Goal: Complete application form

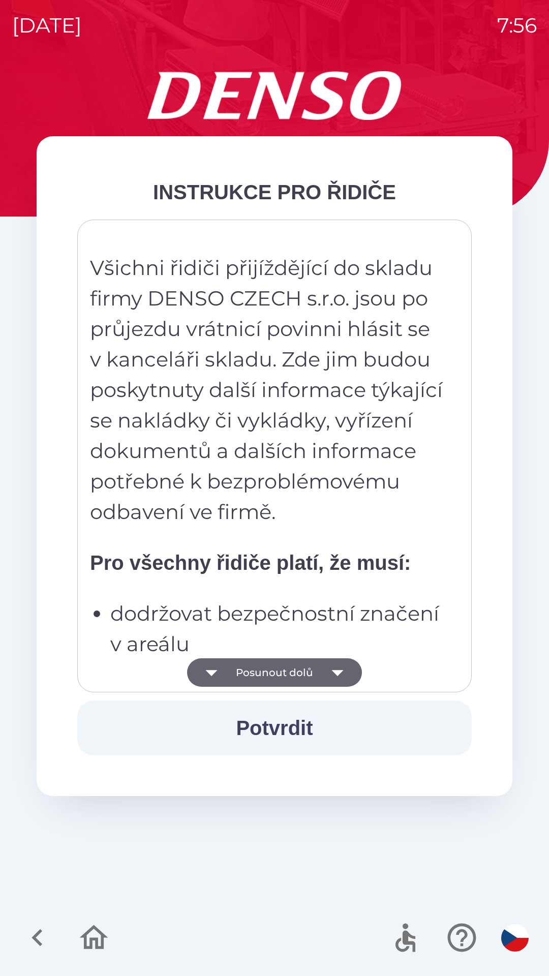
click at [339, 671] on icon "button" at bounding box center [337, 673] width 12 height 6
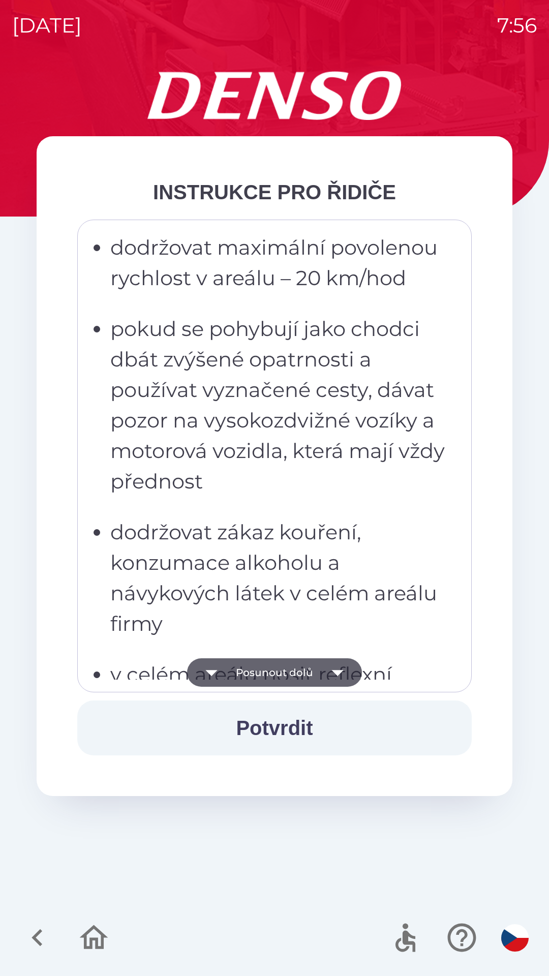
click at [335, 675] on icon "button" at bounding box center [337, 672] width 28 height 28
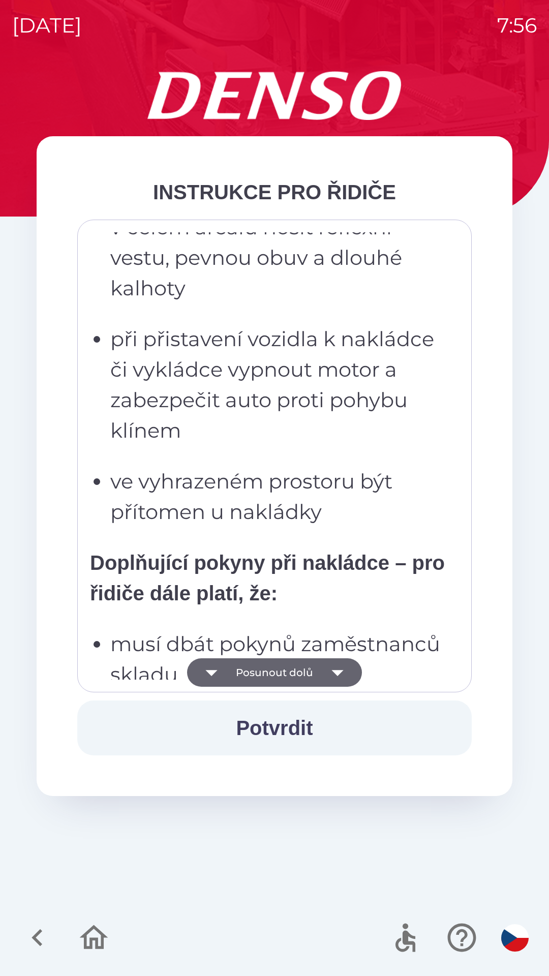
click at [337, 673] on icon "button" at bounding box center [337, 673] width 12 height 6
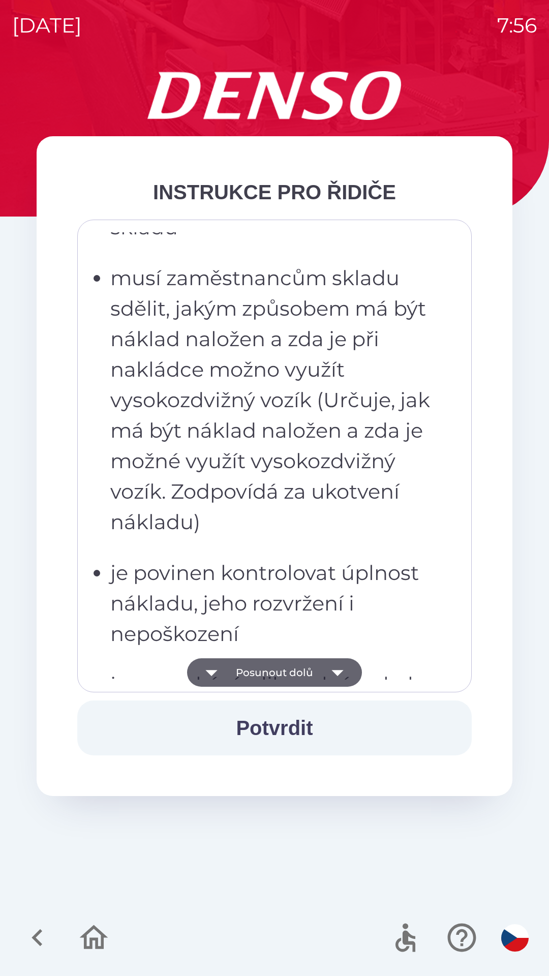
click at [336, 675] on icon "button" at bounding box center [337, 672] width 28 height 28
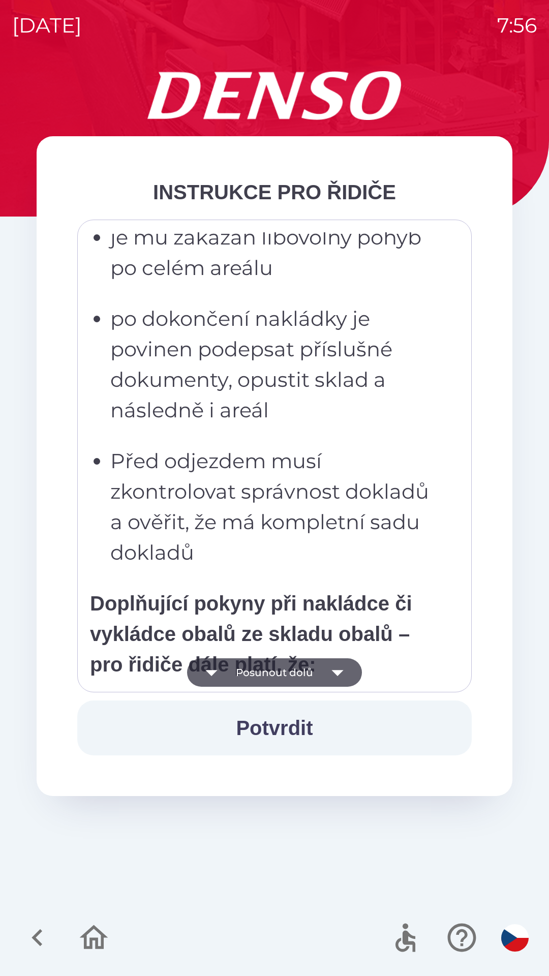
click at [339, 675] on icon "button" at bounding box center [337, 672] width 28 height 28
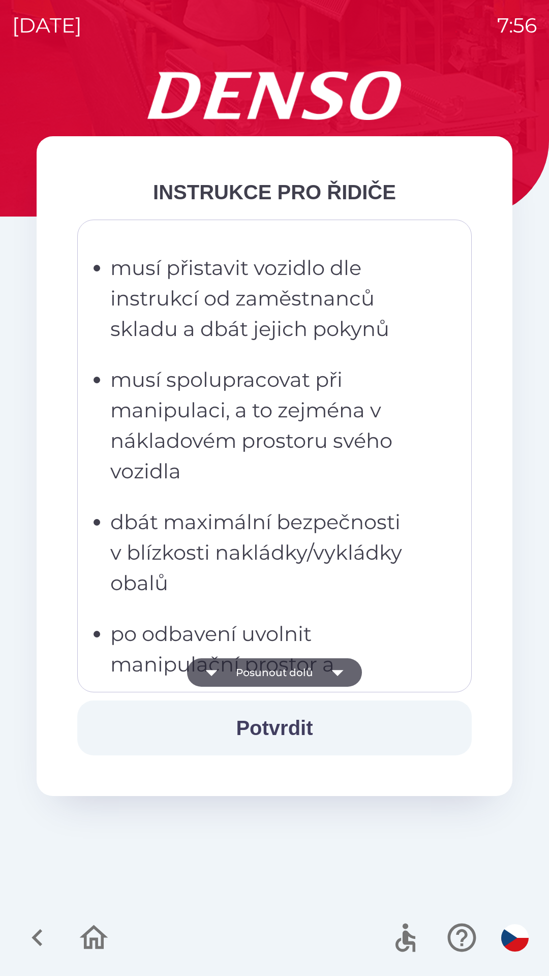
click at [340, 675] on icon "button" at bounding box center [337, 672] width 28 height 28
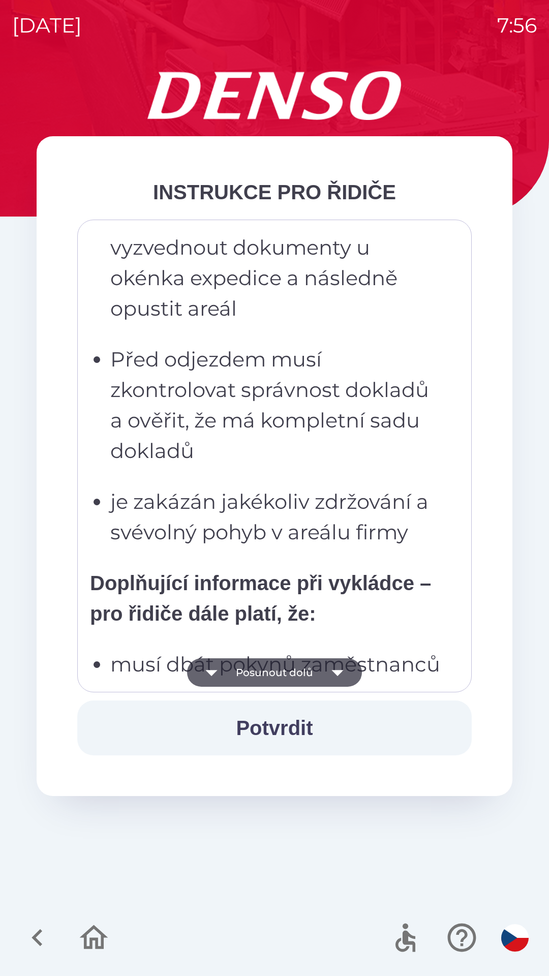
click at [343, 671] on icon "button" at bounding box center [337, 672] width 28 height 28
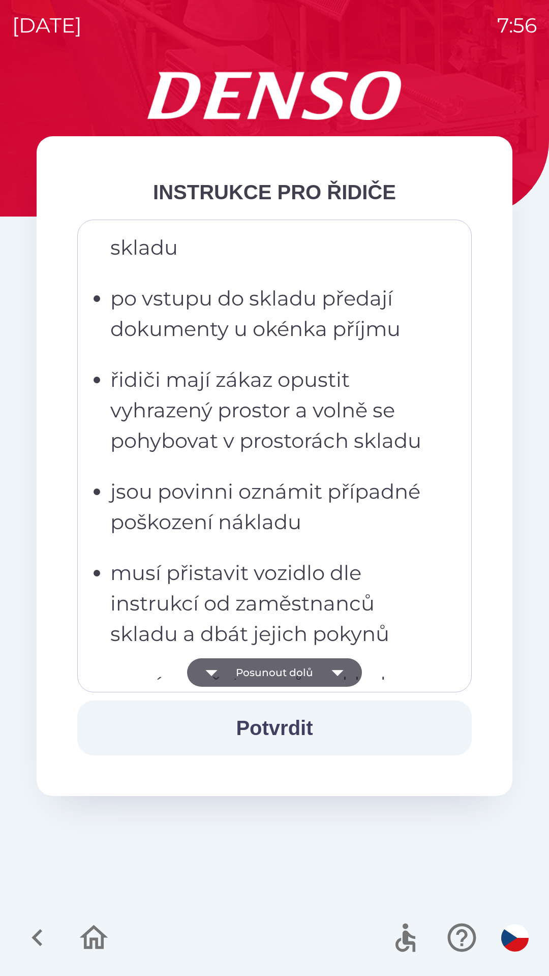
click at [346, 667] on icon "button" at bounding box center [337, 672] width 28 height 28
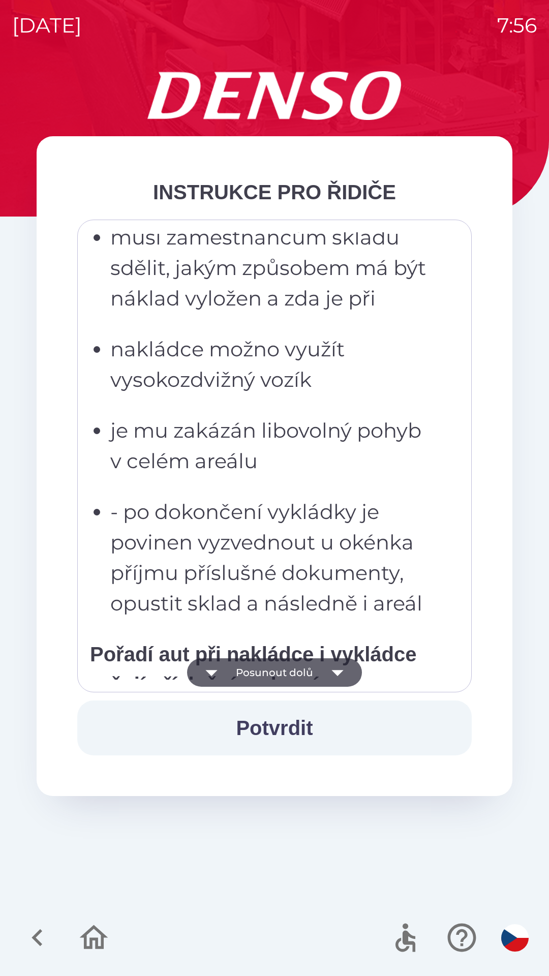
click at [347, 672] on icon "button" at bounding box center [337, 672] width 28 height 28
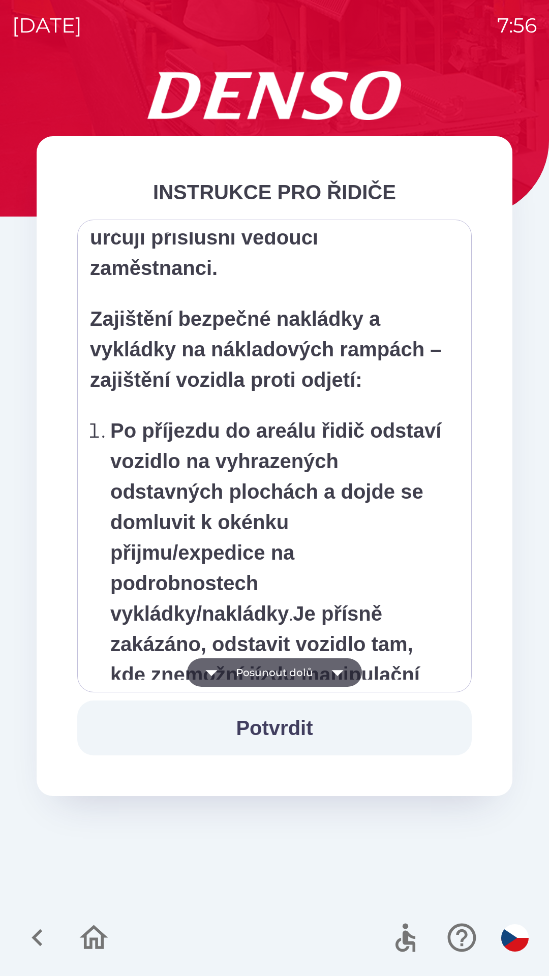
click at [350, 670] on icon "button" at bounding box center [337, 672] width 28 height 28
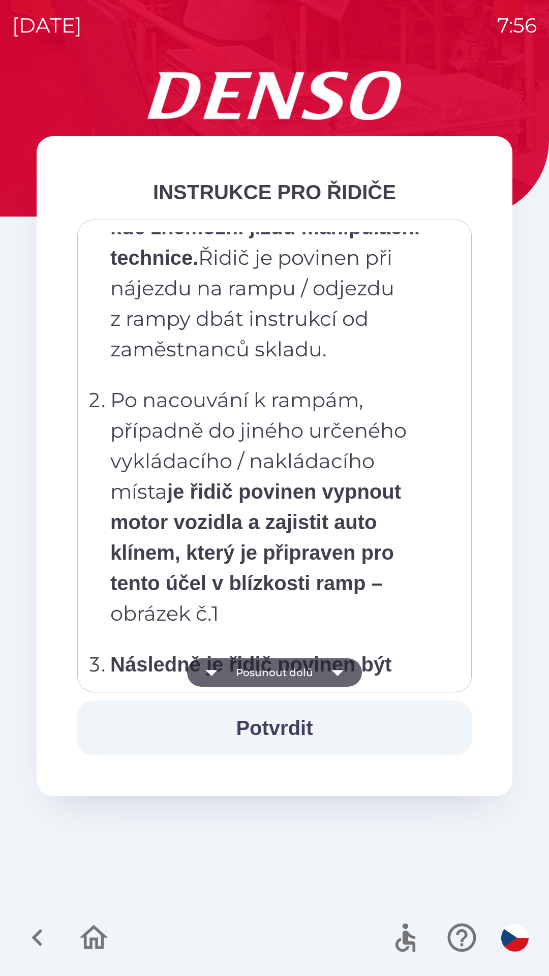
click at [352, 667] on button "Posunout dolů" at bounding box center [274, 672] width 175 height 28
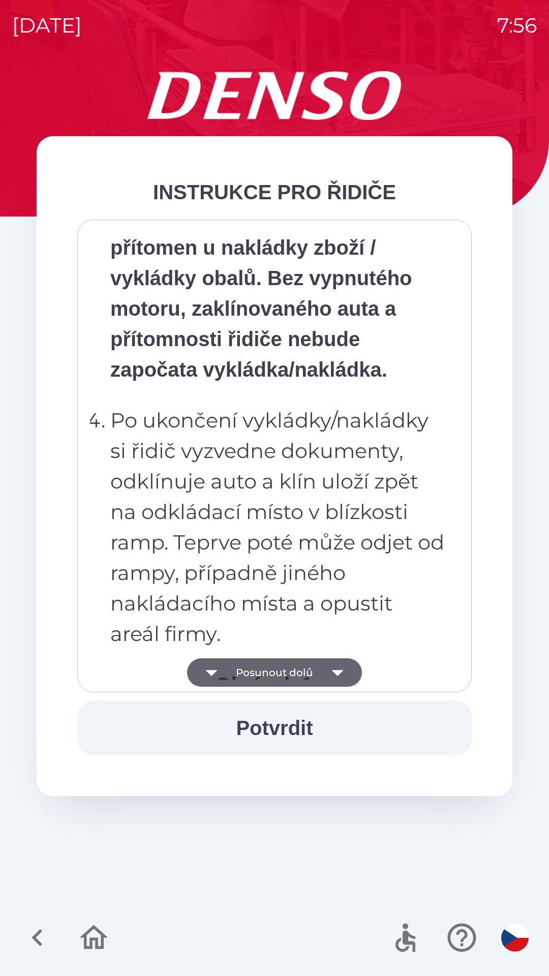
click at [351, 674] on button "Posunout dolů" at bounding box center [274, 672] width 175 height 28
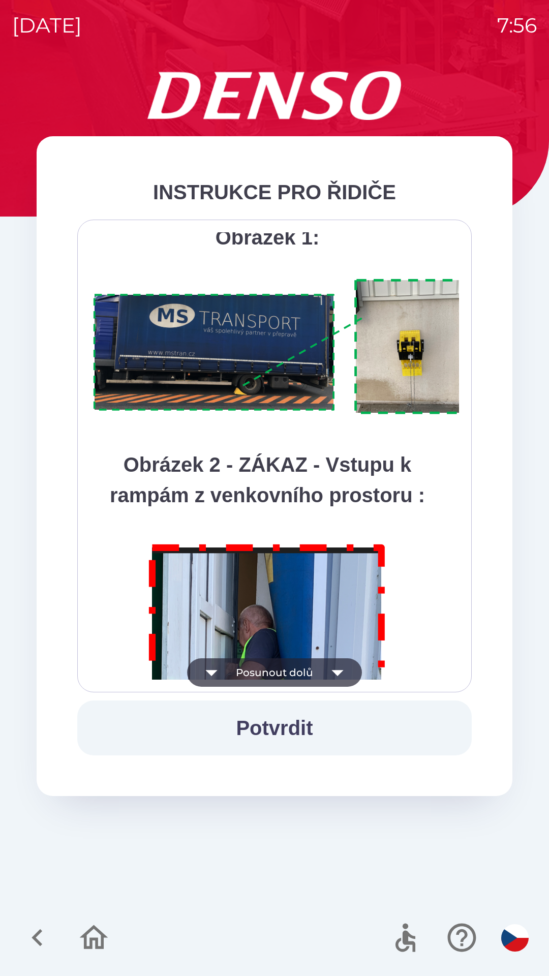
click at [336, 674] on icon "button" at bounding box center [337, 673] width 12 height 6
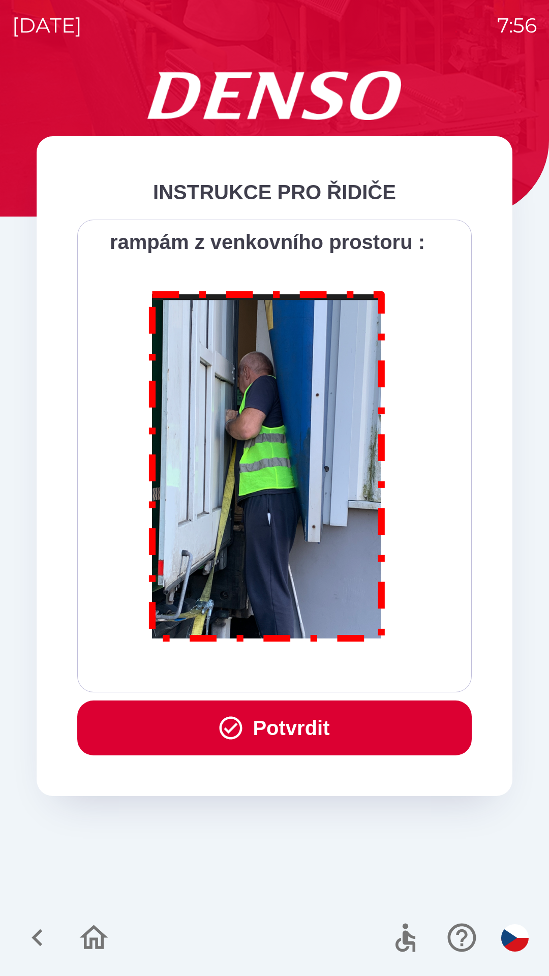
click at [336, 673] on div "Všichni řidiči přijíždějící do skladu firmy DENSO CZECH s.r.o. jsou po průjezdu…" at bounding box center [274, 455] width 369 height 447
click at [334, 673] on div "Všichni řidiči přijíždějící do skladu firmy DENSO CZECH s.r.o. jsou po průjezdu…" at bounding box center [274, 455] width 369 height 447
click at [327, 723] on button "Potvrdit" at bounding box center [274, 727] width 394 height 55
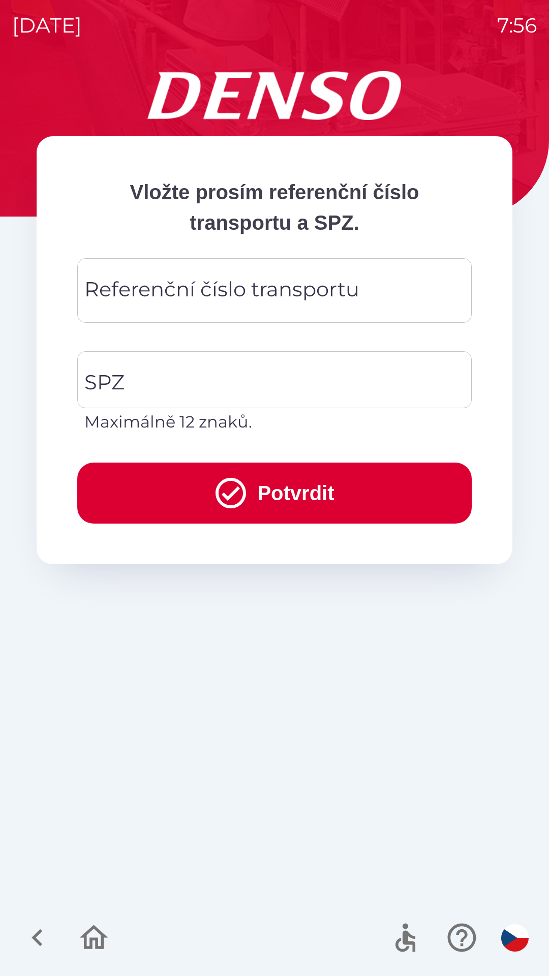
click at [136, 288] on div "Referenční číslo transportu Referenční číslo transportu" at bounding box center [274, 290] width 394 height 65
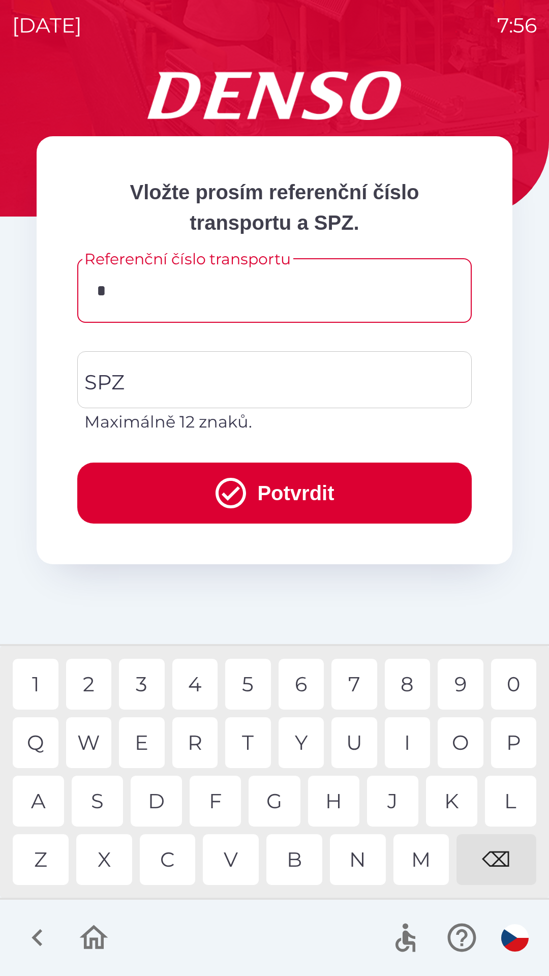
click at [455, 793] on div "K" at bounding box center [451, 801] width 51 height 51
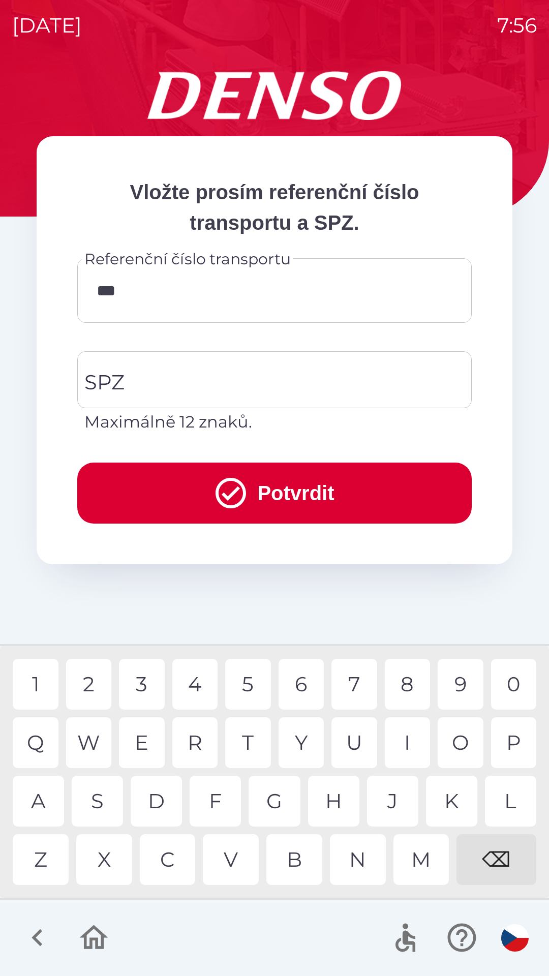
click at [164, 855] on div "C" at bounding box center [168, 859] width 56 height 51
click at [353, 740] on div "U" at bounding box center [354, 742] width 46 height 51
click at [203, 681] on div "4" at bounding box center [195, 684] width 46 height 51
click at [141, 683] on div "3" at bounding box center [142, 684] width 46 height 51
click at [33, 680] on div "1" at bounding box center [36, 684] width 46 height 51
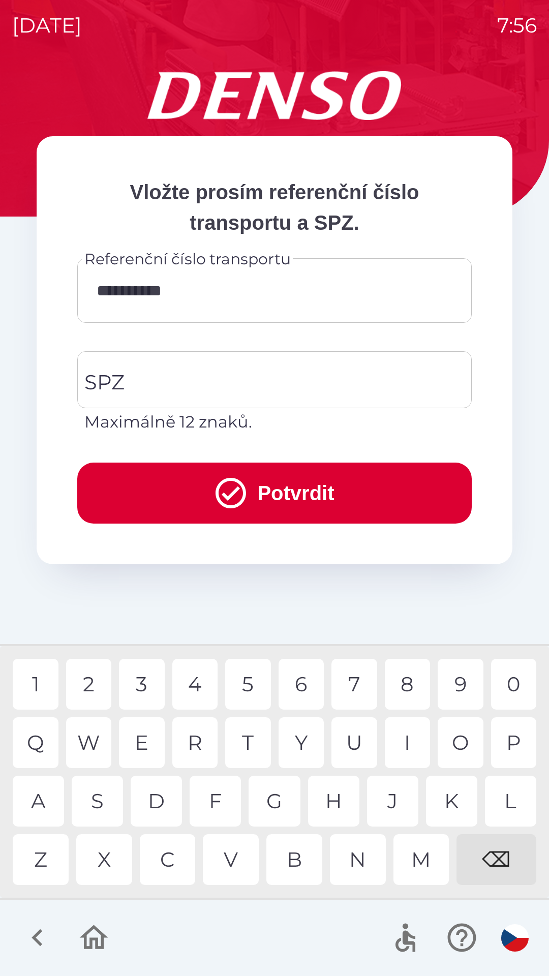
type input "**********"
click at [515, 682] on div "0" at bounding box center [514, 684] width 46 height 51
click at [142, 379] on input "SPZ" at bounding box center [267, 380] width 370 height 48
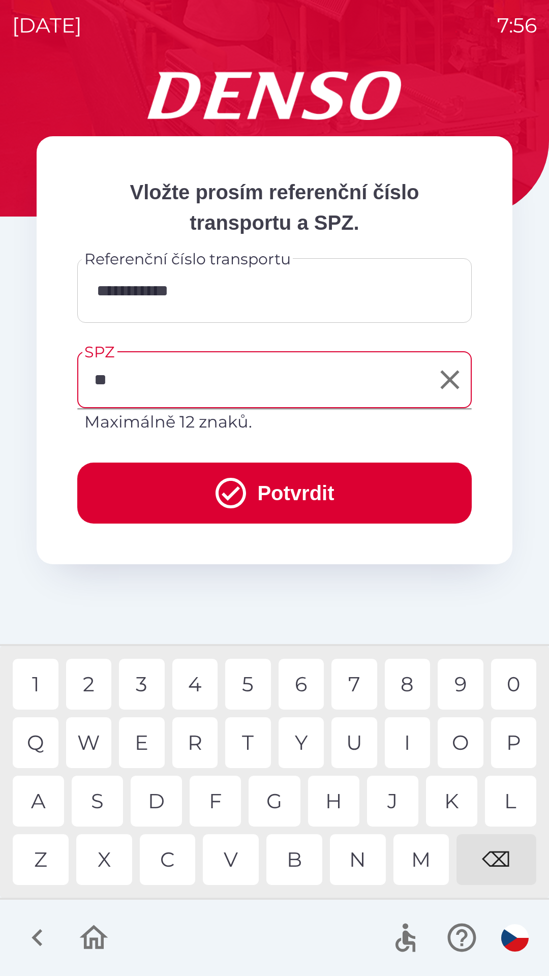
click at [340, 796] on div "H" at bounding box center [333, 801] width 51 height 51
click at [89, 678] on div "2" at bounding box center [89, 684] width 46 height 51
type input "*******"
click at [275, 488] on button "Potvrdit" at bounding box center [274, 493] width 394 height 61
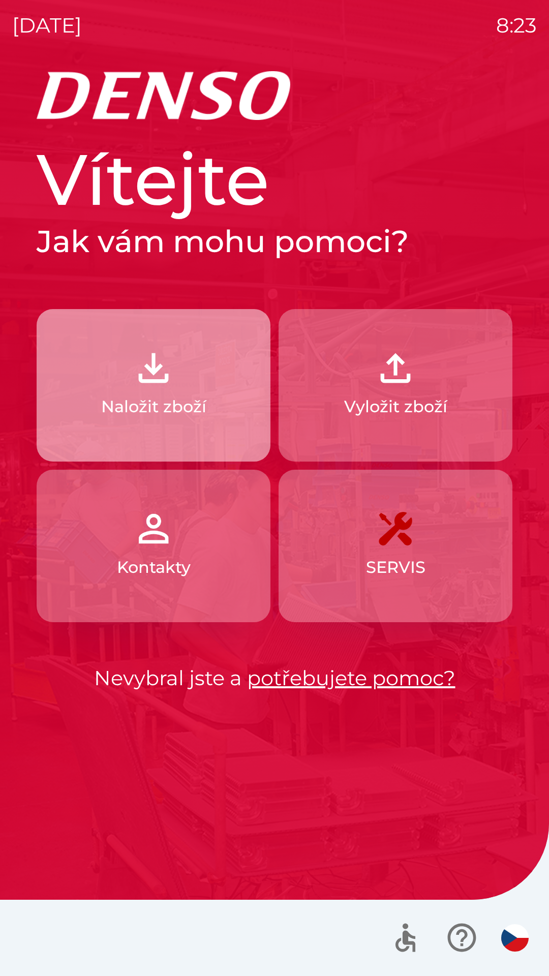
click at [165, 390] on img "button" at bounding box center [153, 368] width 45 height 45
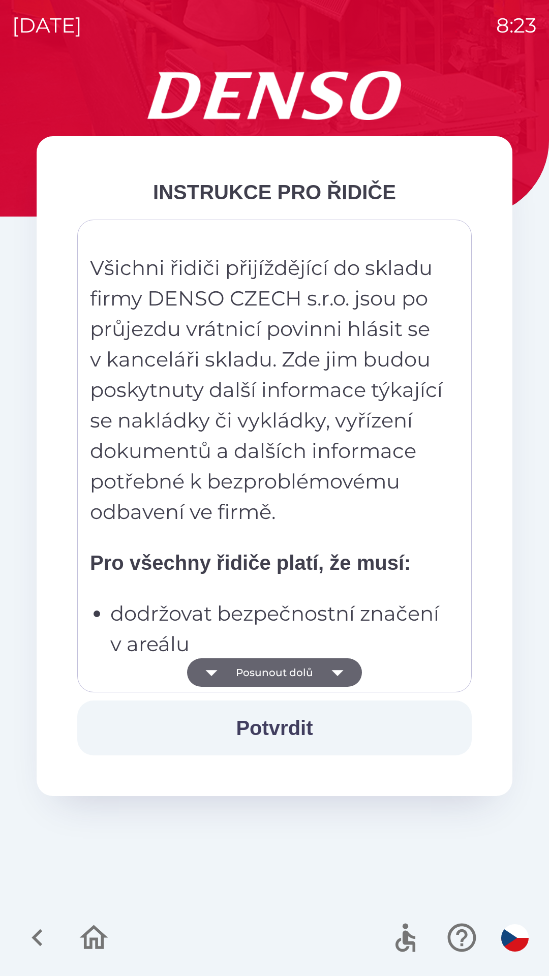
click at [344, 672] on icon "button" at bounding box center [337, 672] width 28 height 28
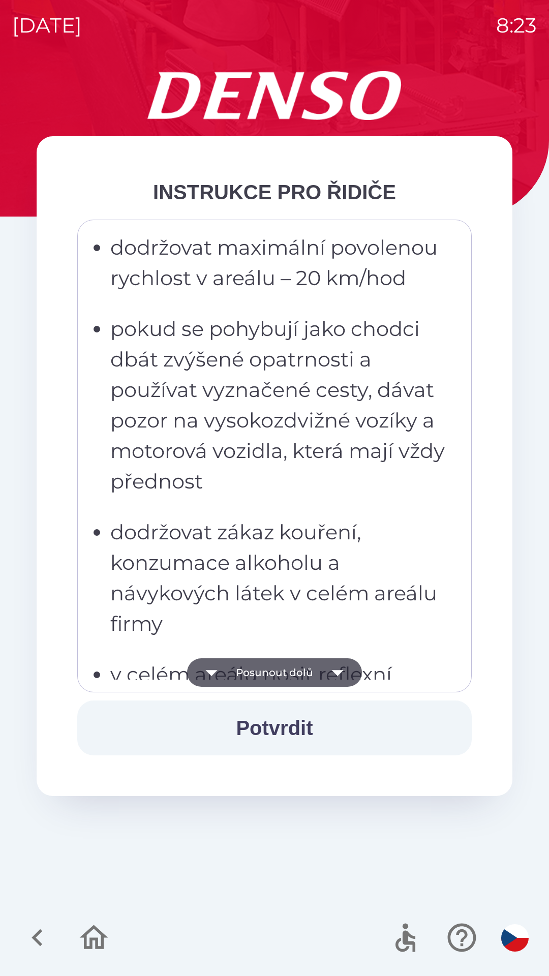
click at [354, 680] on button "Posunout dolů" at bounding box center [274, 672] width 175 height 28
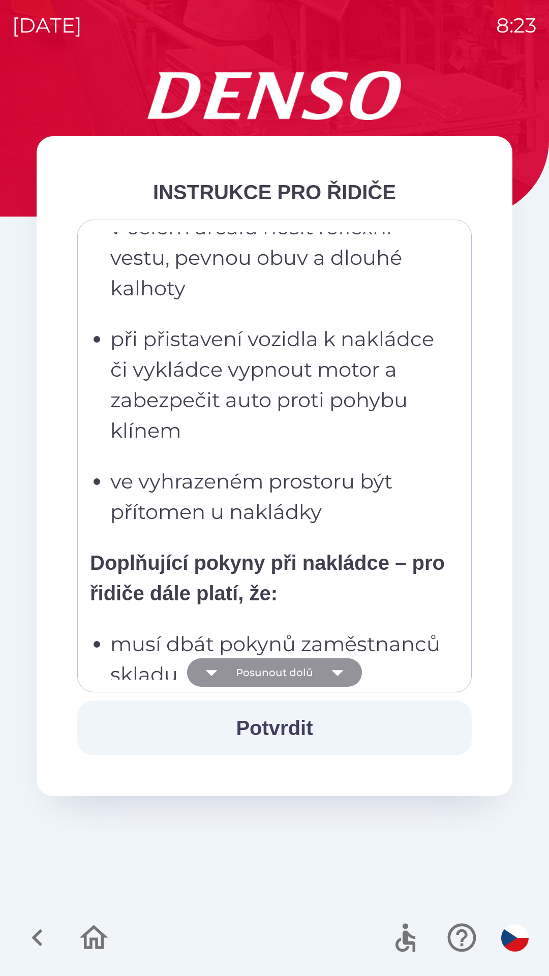
click at [342, 671] on icon "button" at bounding box center [337, 672] width 28 height 28
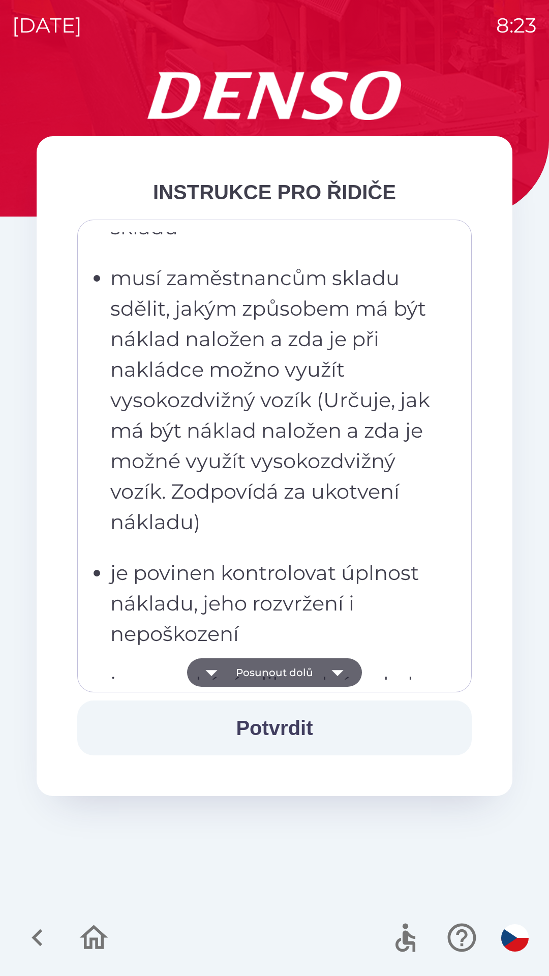
click at [338, 678] on icon "button" at bounding box center [337, 672] width 28 height 28
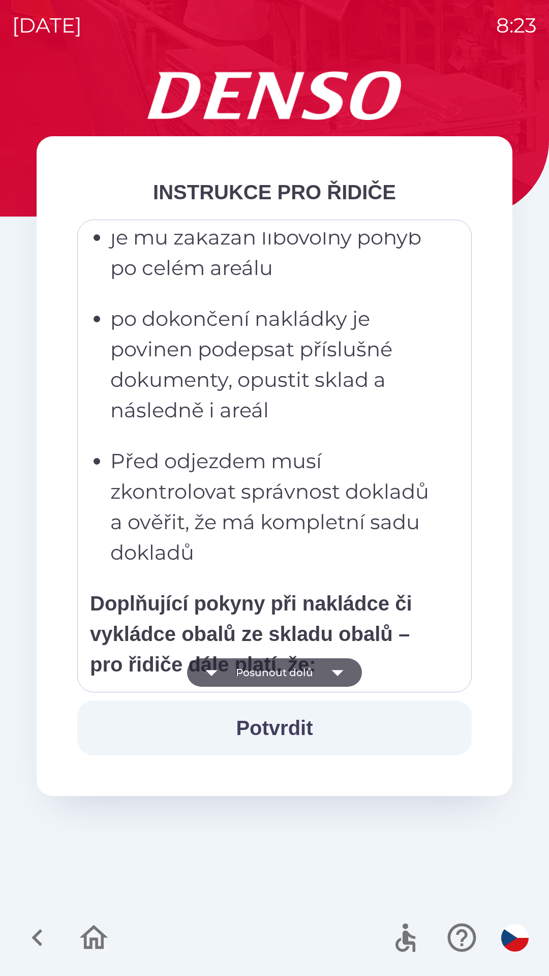
click at [343, 675] on icon "button" at bounding box center [337, 672] width 28 height 28
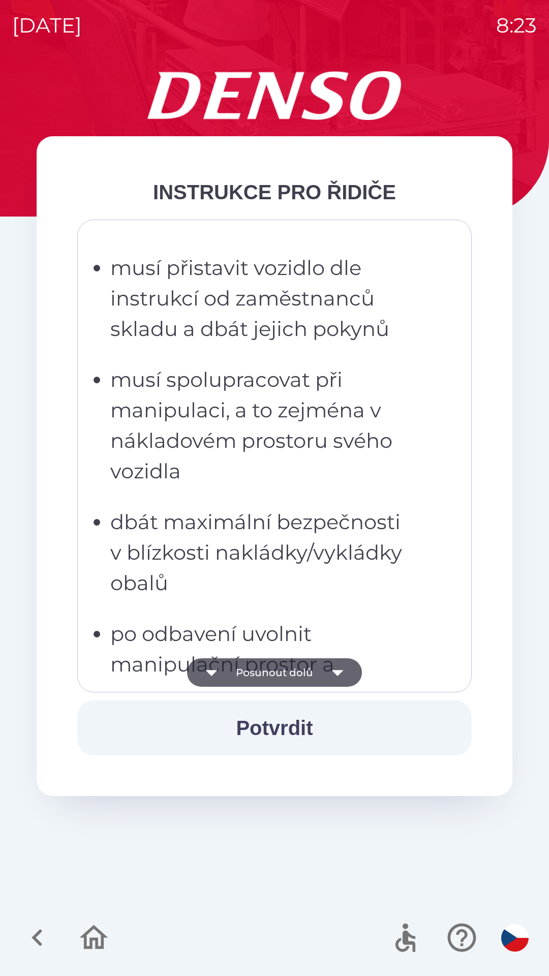
click at [323, 678] on icon "button" at bounding box center [337, 672] width 28 height 28
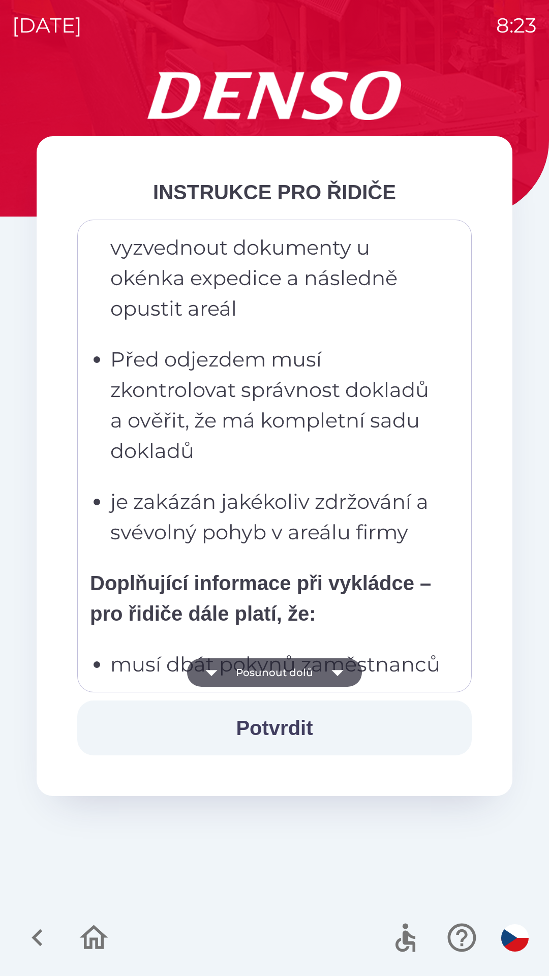
click at [325, 670] on icon "button" at bounding box center [337, 672] width 28 height 28
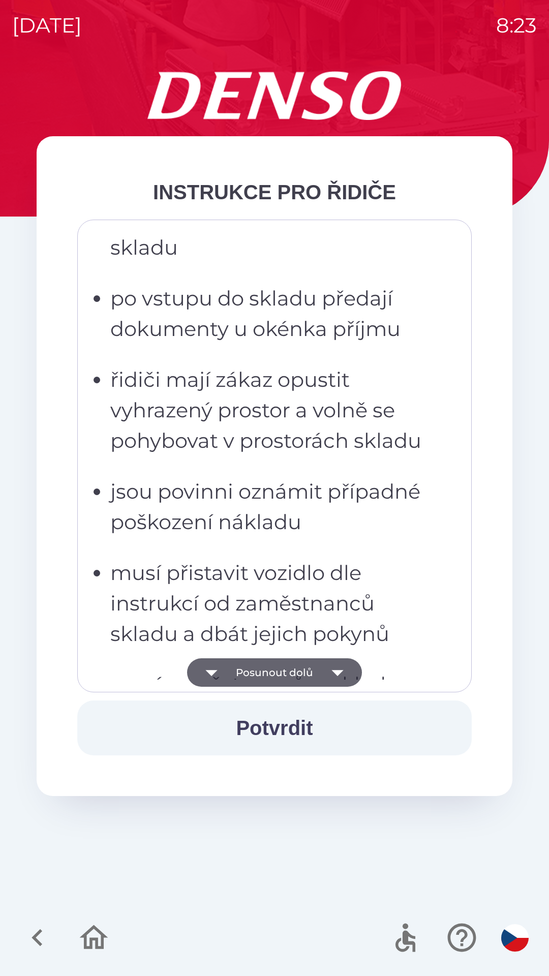
click at [331, 674] on icon "button" at bounding box center [337, 672] width 28 height 28
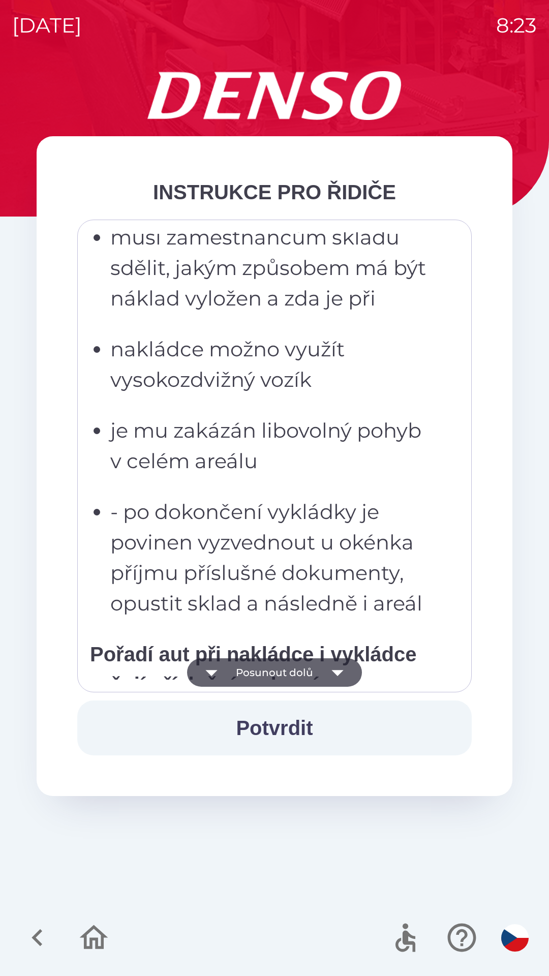
click at [337, 671] on icon "button" at bounding box center [337, 673] width 12 height 6
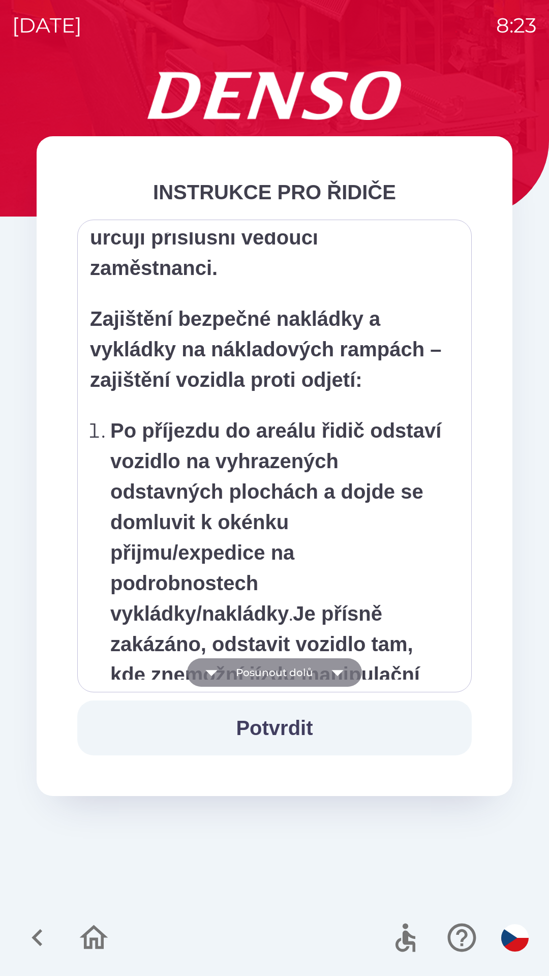
click at [342, 671] on icon "button" at bounding box center [337, 672] width 28 height 28
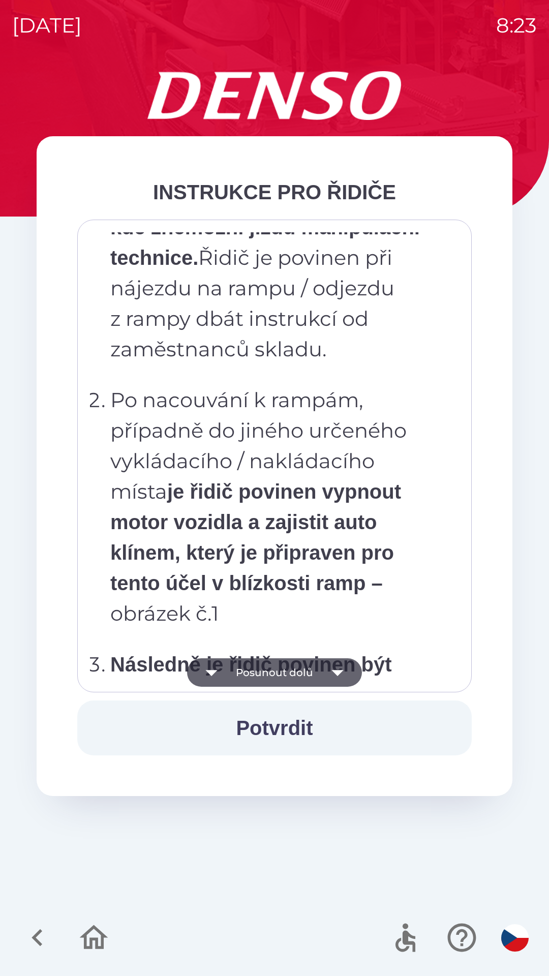
click at [333, 678] on icon "button" at bounding box center [337, 672] width 28 height 28
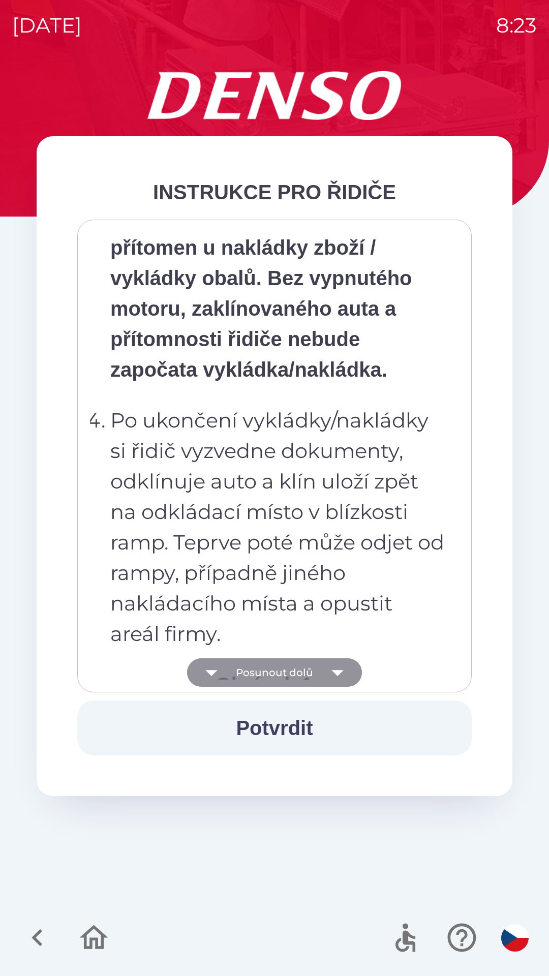
click at [335, 673] on icon "button" at bounding box center [337, 673] width 12 height 6
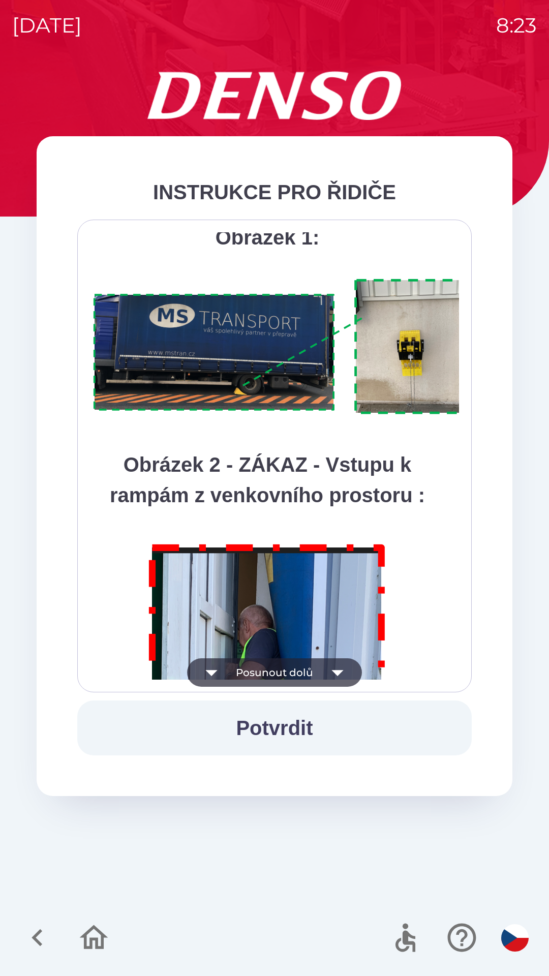
click at [329, 672] on icon "button" at bounding box center [337, 672] width 28 height 28
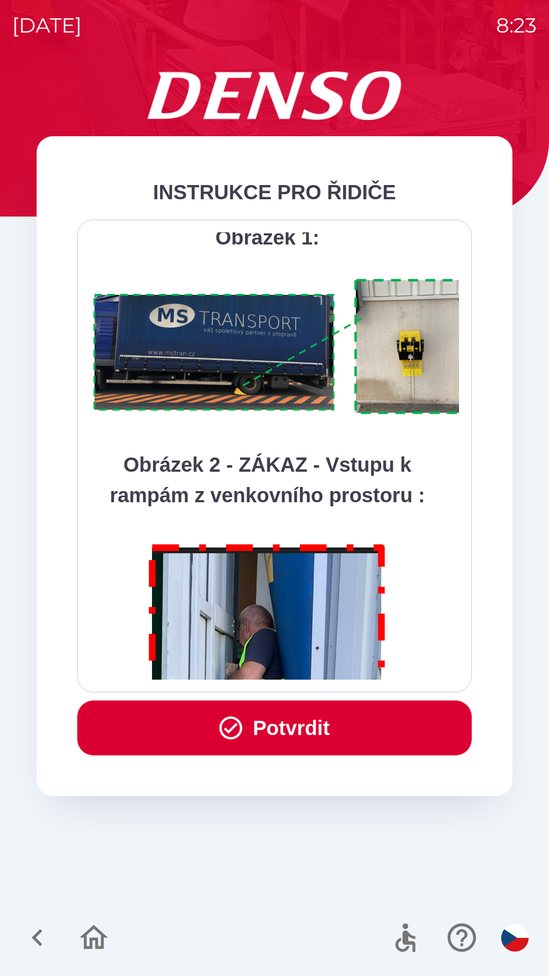
scroll to position [5712, 0]
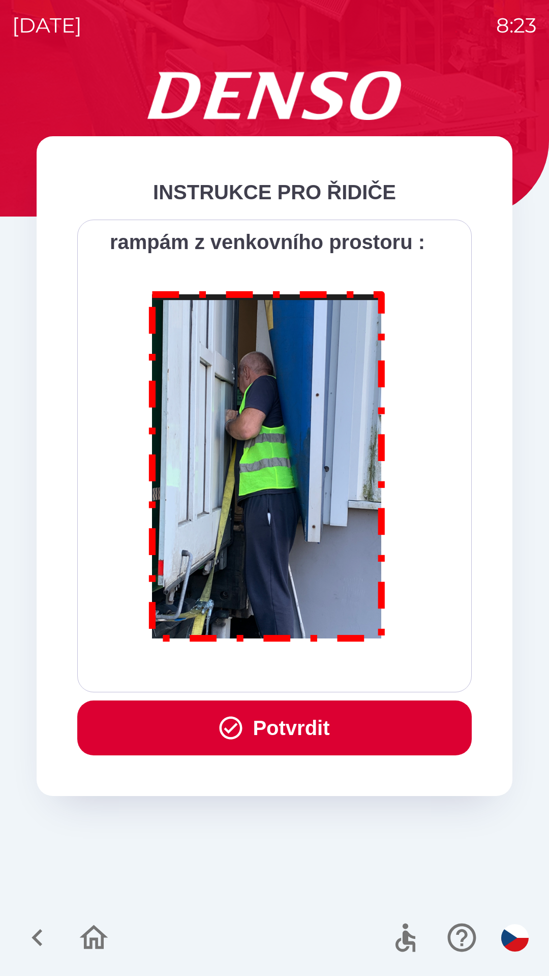
click at [320, 733] on button "Potvrdit" at bounding box center [274, 727] width 394 height 55
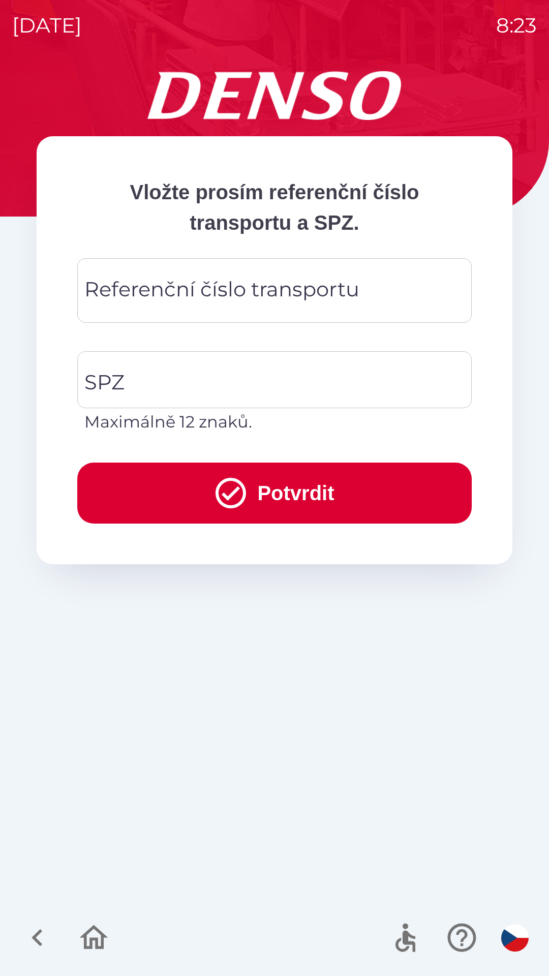
click at [167, 286] on div "Referenční číslo transportu Referenční číslo transportu" at bounding box center [274, 290] width 394 height 65
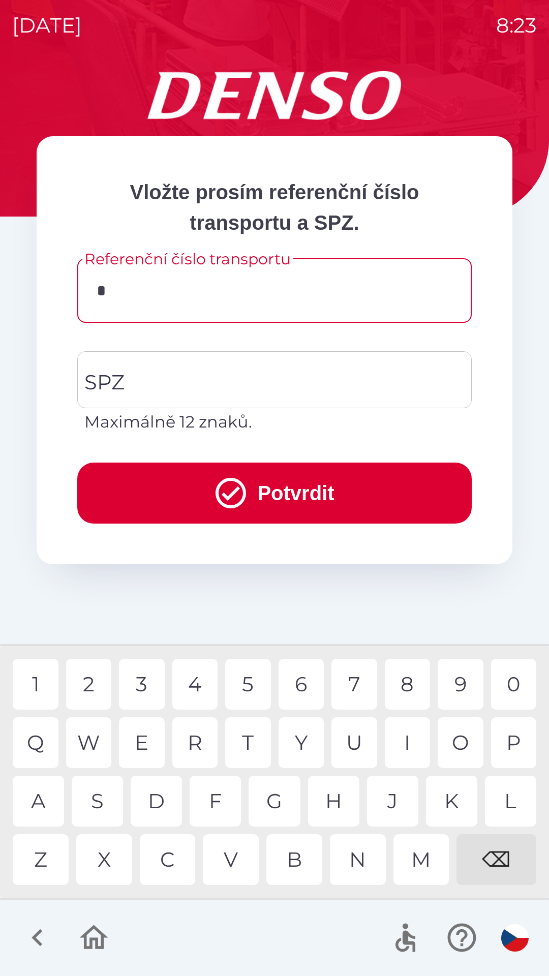
click at [142, 682] on div "3" at bounding box center [142, 684] width 46 height 51
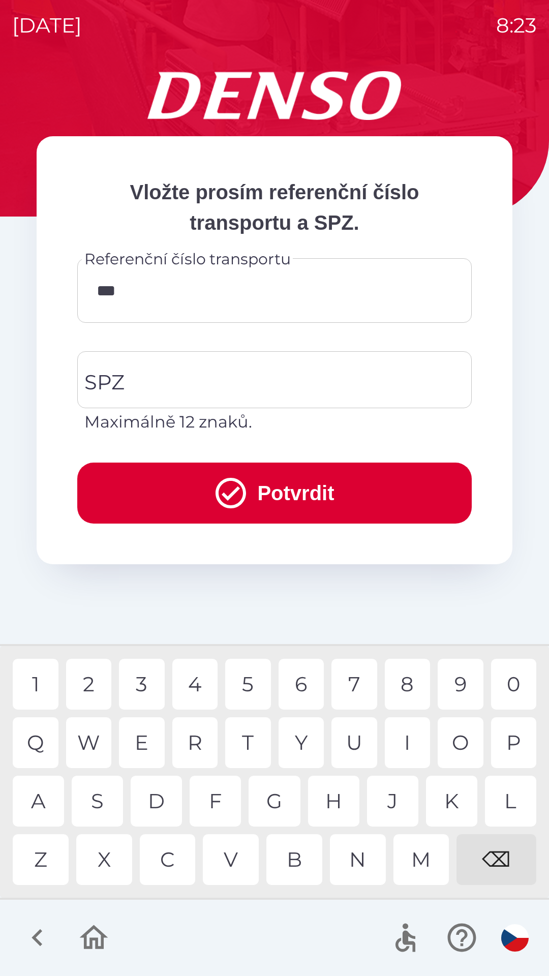
click at [195, 680] on div "4" at bounding box center [195, 684] width 46 height 51
click at [457, 679] on div "9" at bounding box center [461, 684] width 46 height 51
type input "******"
click at [303, 682] on div "6" at bounding box center [302, 684] width 46 height 51
click at [317, 382] on input "SPZ" at bounding box center [267, 380] width 370 height 48
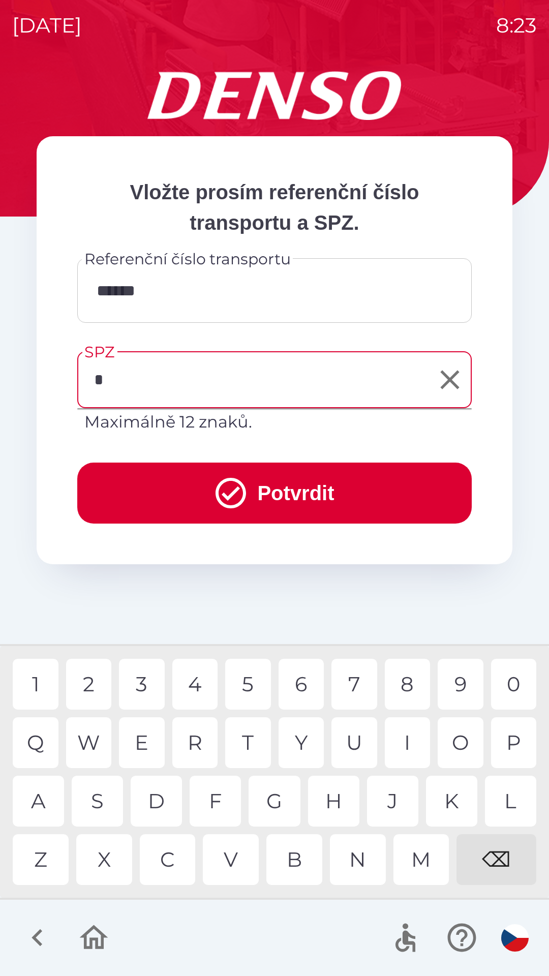
click at [458, 683] on div "9" at bounding box center [461, 684] width 46 height 51
click at [255, 745] on div "T" at bounding box center [248, 742] width 46 height 51
click at [249, 683] on div "5" at bounding box center [248, 684] width 46 height 51
click at [302, 685] on div "6" at bounding box center [302, 684] width 46 height 51
click at [140, 683] on div "3" at bounding box center [142, 684] width 46 height 51
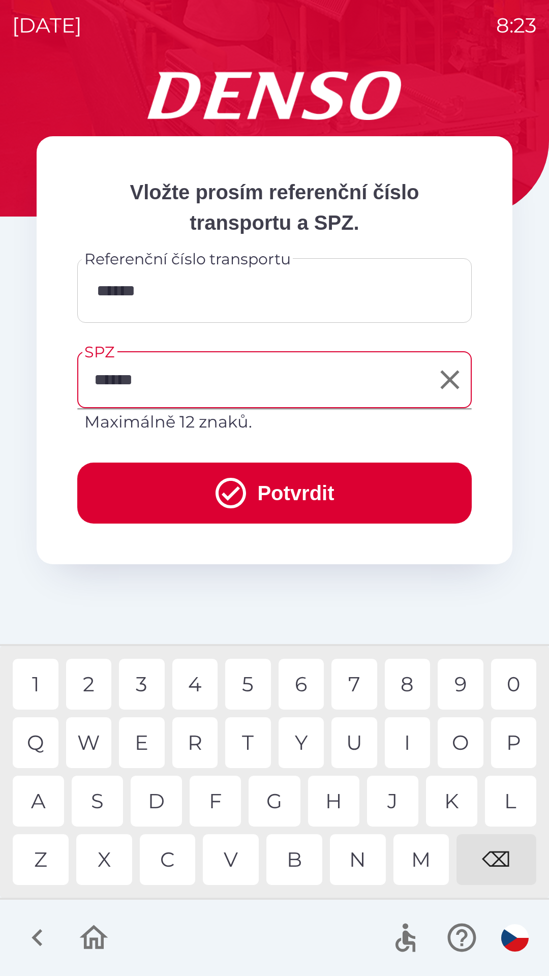
type input "*******"
click at [295, 497] on button "Potvrdit" at bounding box center [274, 493] width 394 height 61
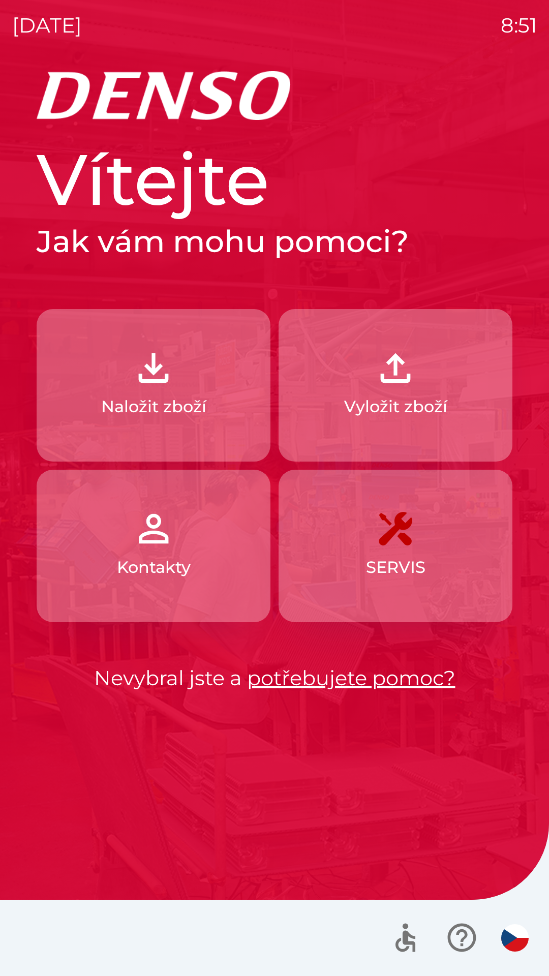
click at [3, 409] on div "[DATE] 8:51 Vítejte Jak vám mohu pomoci? Naložit zboží Vyložit zboží Kontakty S…" at bounding box center [274, 488] width 549 height 976
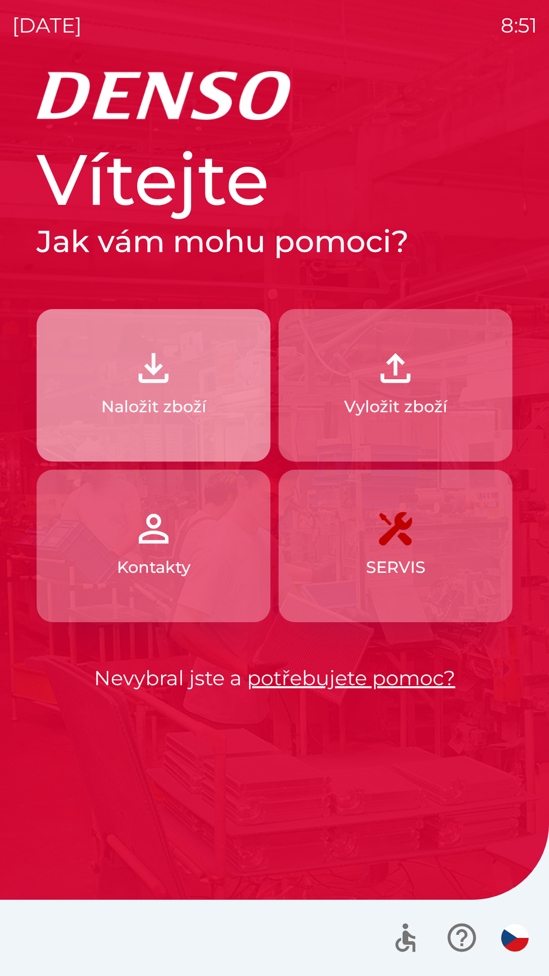
click at [162, 378] on img "button" at bounding box center [153, 368] width 45 height 45
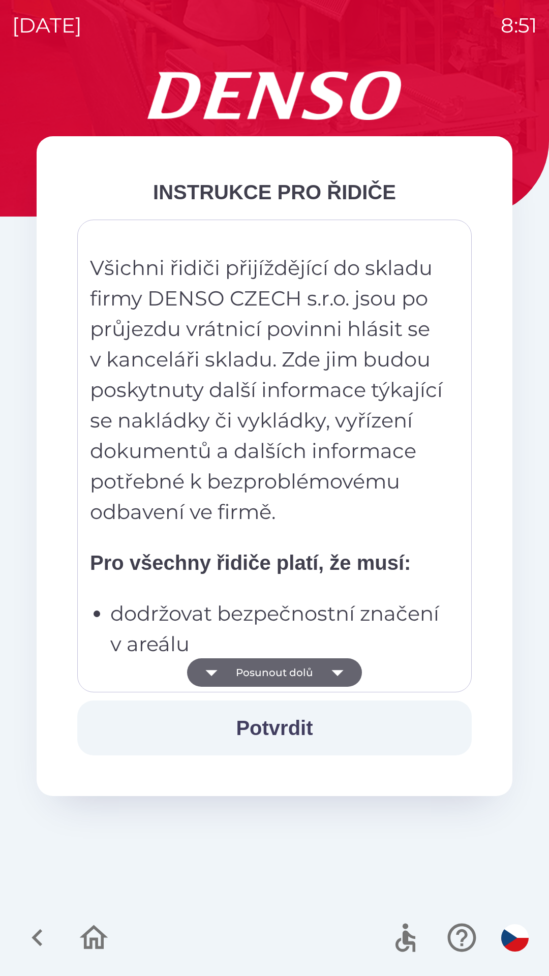
click at [287, 728] on button "Potvrdit" at bounding box center [274, 727] width 394 height 55
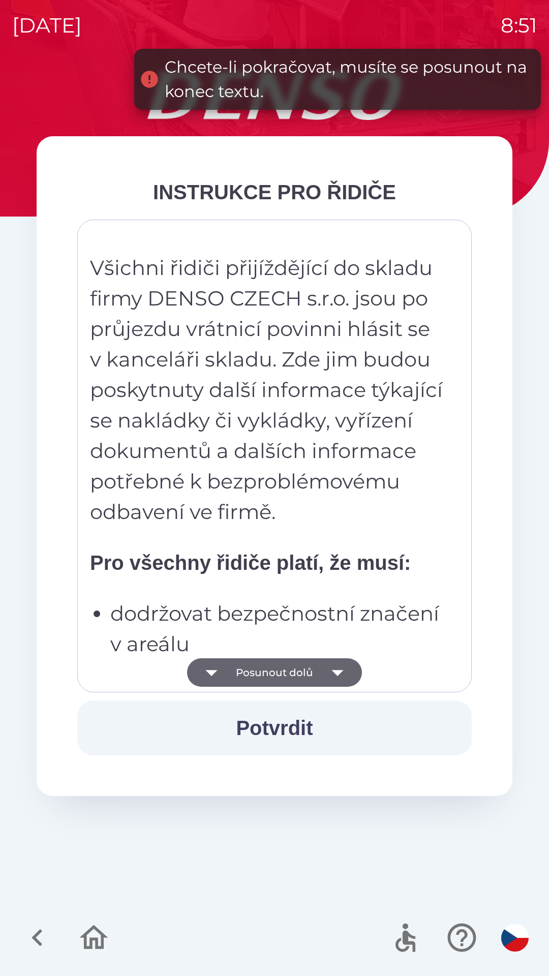
click at [283, 676] on button "Posunout dolů" at bounding box center [274, 672] width 175 height 28
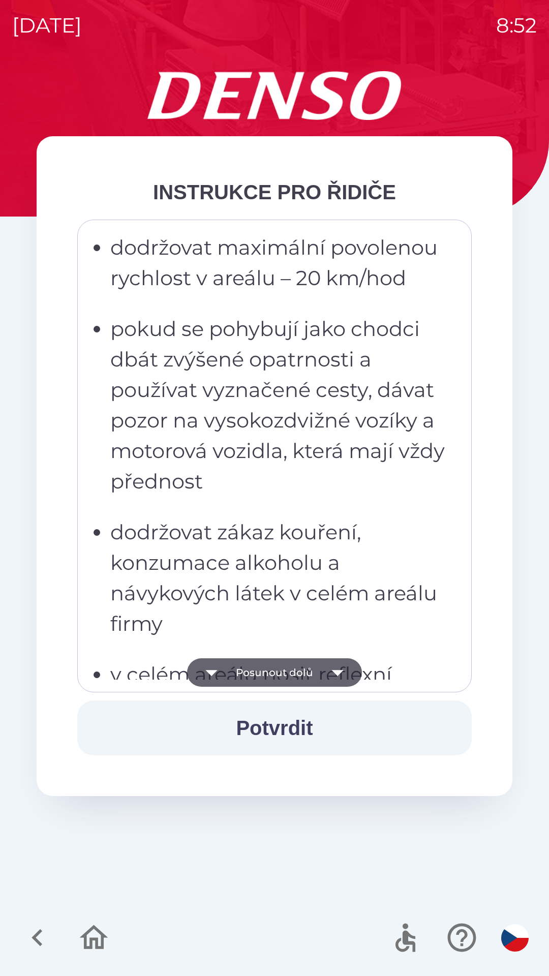
click at [345, 671] on icon "button" at bounding box center [337, 672] width 28 height 28
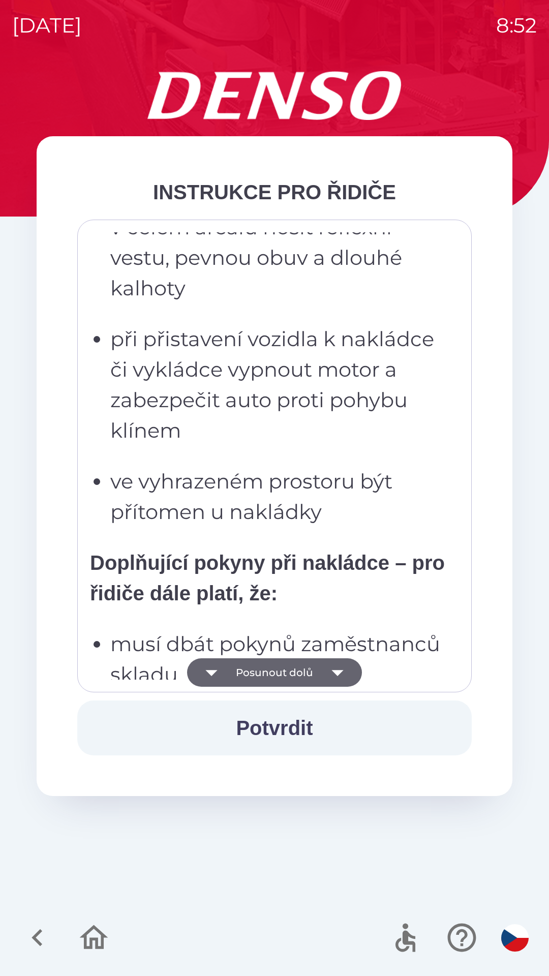
click at [344, 662] on icon "button" at bounding box center [337, 672] width 28 height 28
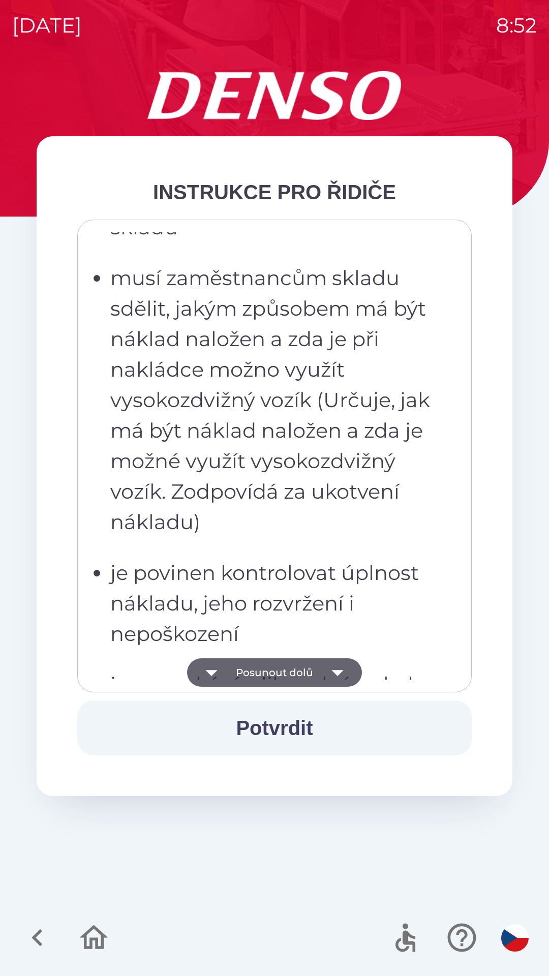
click at [341, 671] on icon "button" at bounding box center [337, 673] width 12 height 6
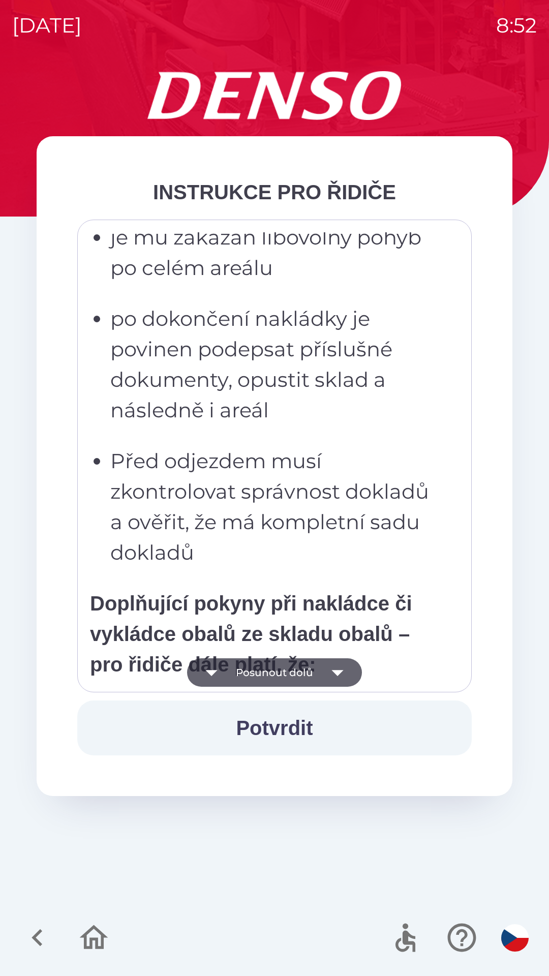
click at [342, 669] on icon "button" at bounding box center [337, 672] width 28 height 28
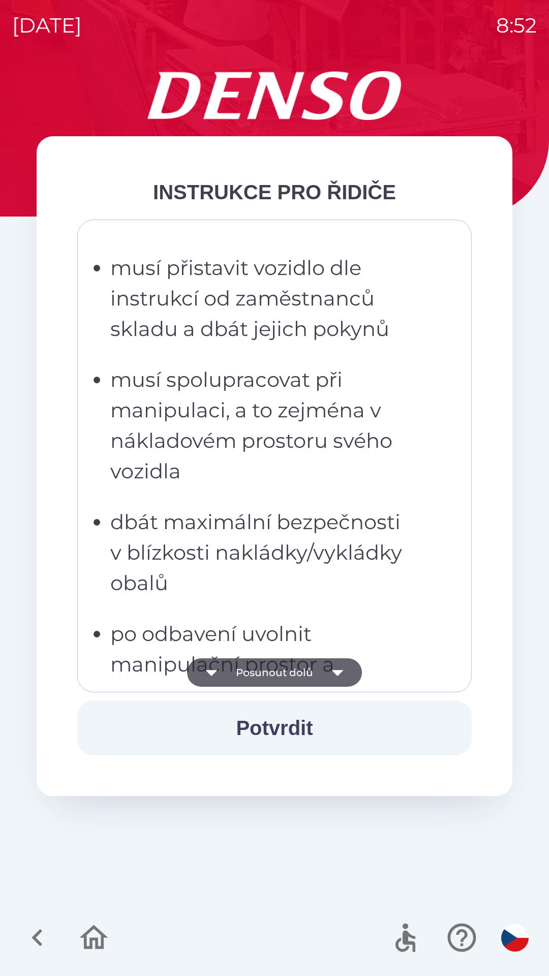
click at [349, 665] on icon "button" at bounding box center [337, 672] width 28 height 28
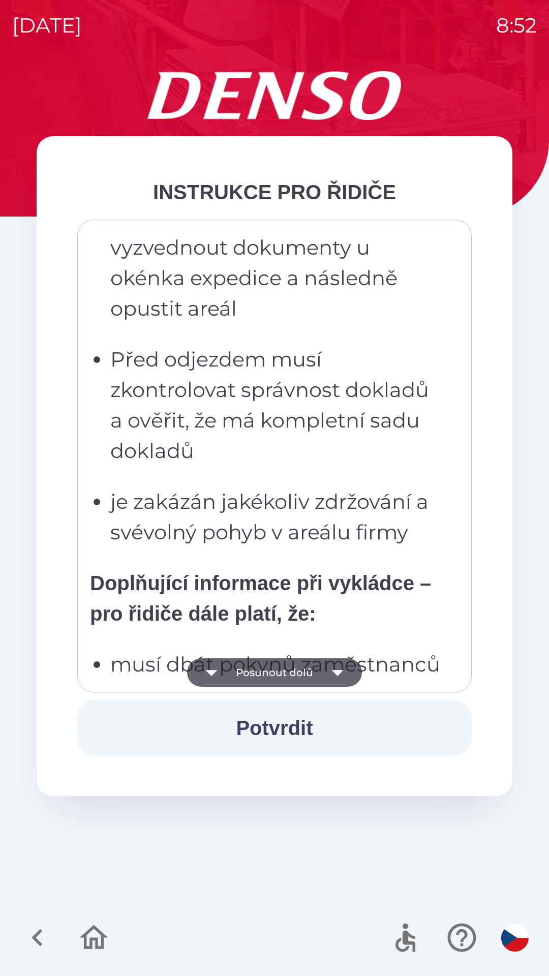
click at [337, 673] on icon "button" at bounding box center [337, 673] width 12 height 6
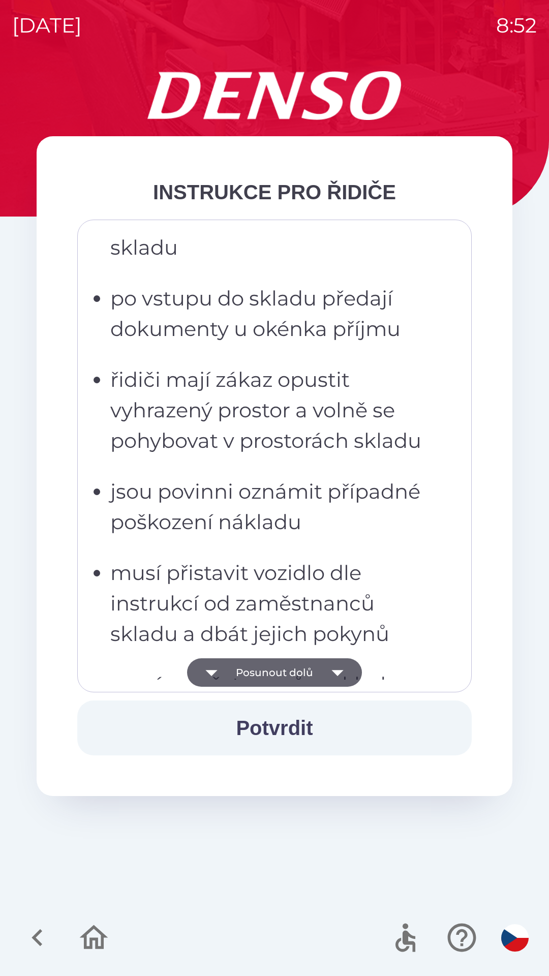
click at [341, 673] on icon "button" at bounding box center [337, 672] width 28 height 28
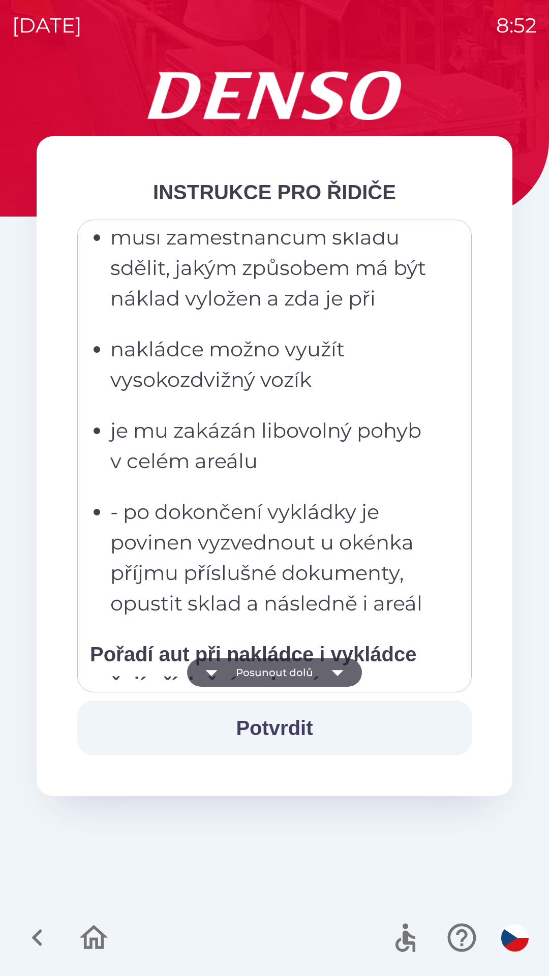
click at [342, 670] on icon "button" at bounding box center [337, 673] width 12 height 6
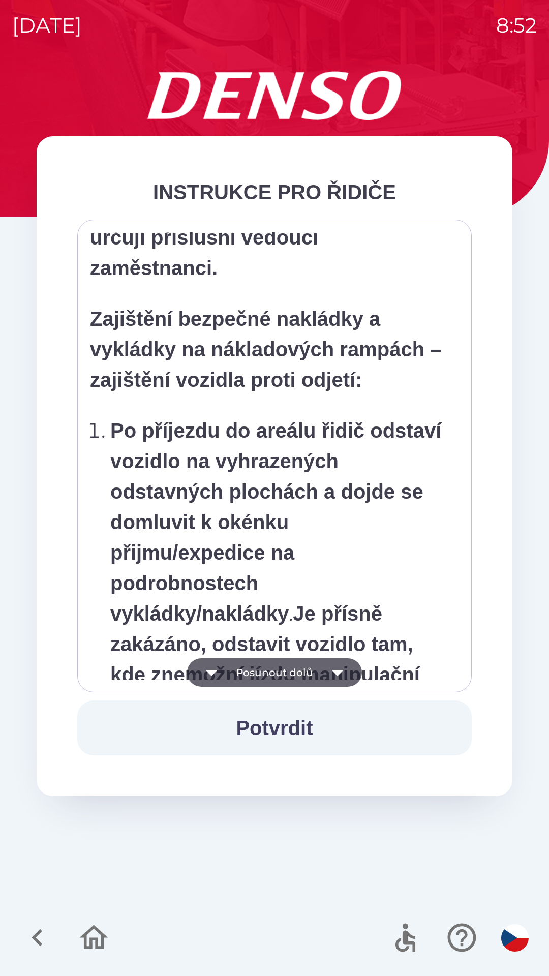
click at [347, 673] on icon "button" at bounding box center [337, 672] width 28 height 28
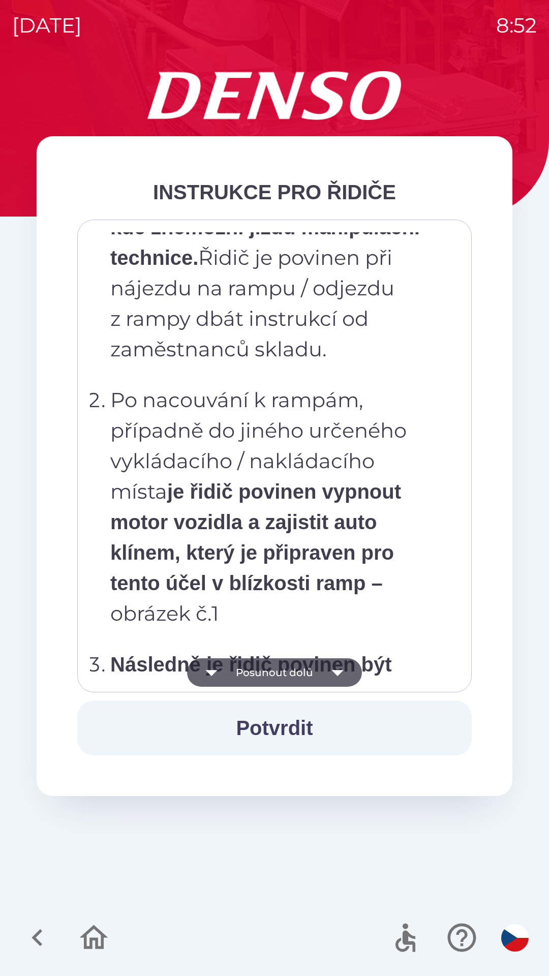
click at [340, 670] on icon "button" at bounding box center [337, 672] width 28 height 28
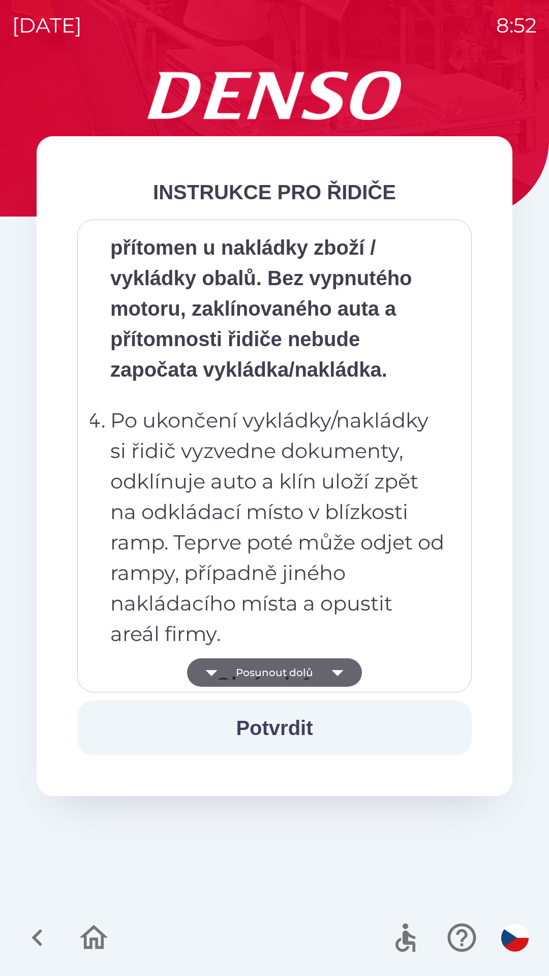
click at [341, 668] on icon "button" at bounding box center [337, 672] width 28 height 28
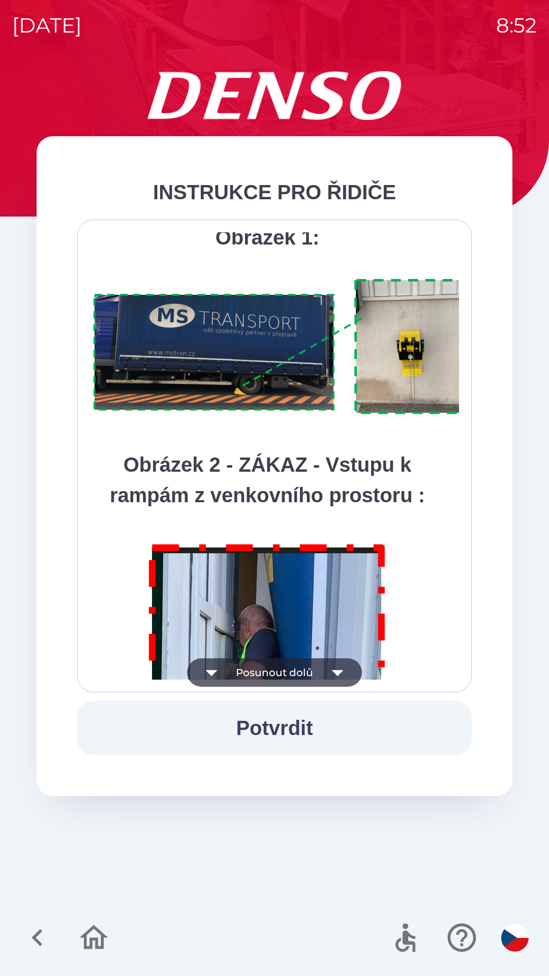
click at [341, 672] on icon "button" at bounding box center [337, 672] width 28 height 28
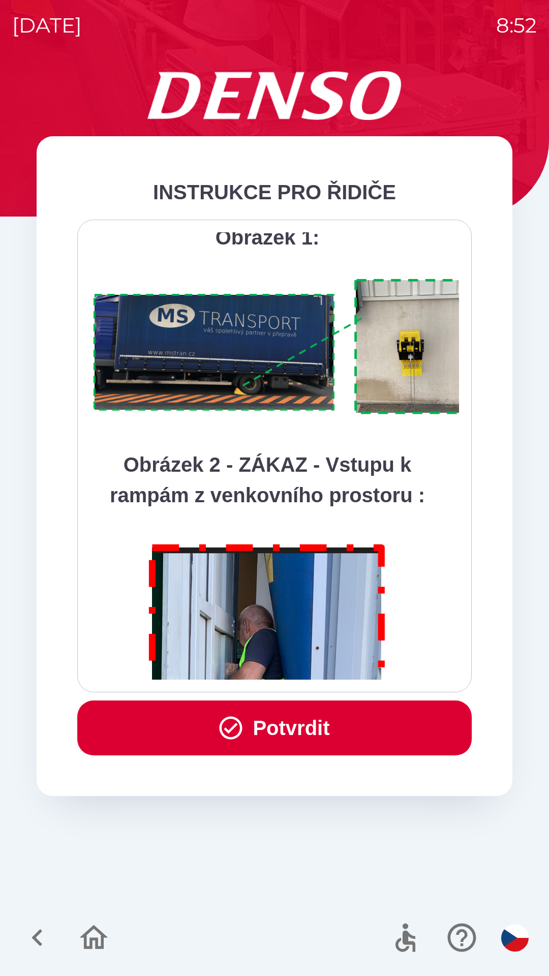
scroll to position [5712, 0]
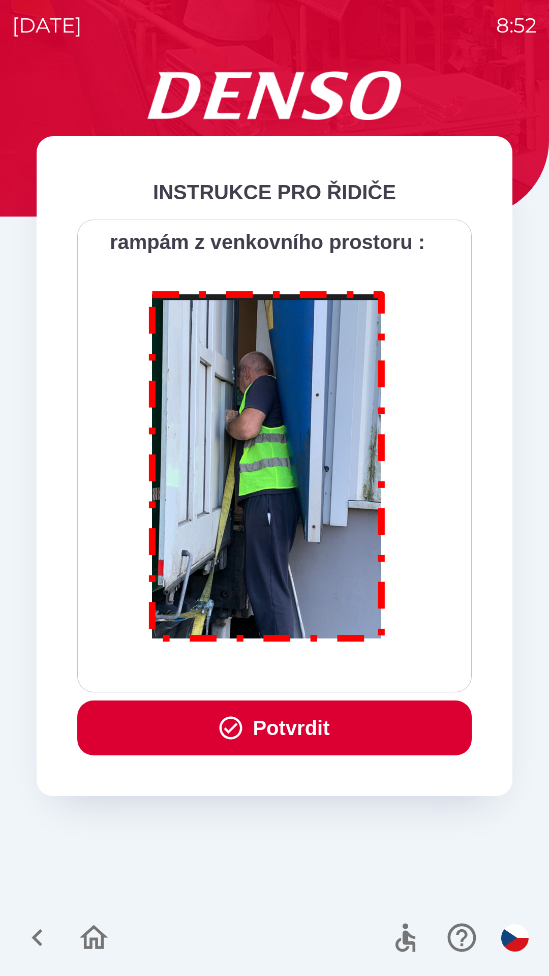
click at [353, 665] on div "Všichni řidiči přijíždějící do skladu firmy DENSO CZECH s.r.o. jsou po průjezdu…" at bounding box center [274, 455] width 369 height 447
click at [339, 728] on button "Potvrdit" at bounding box center [274, 727] width 394 height 55
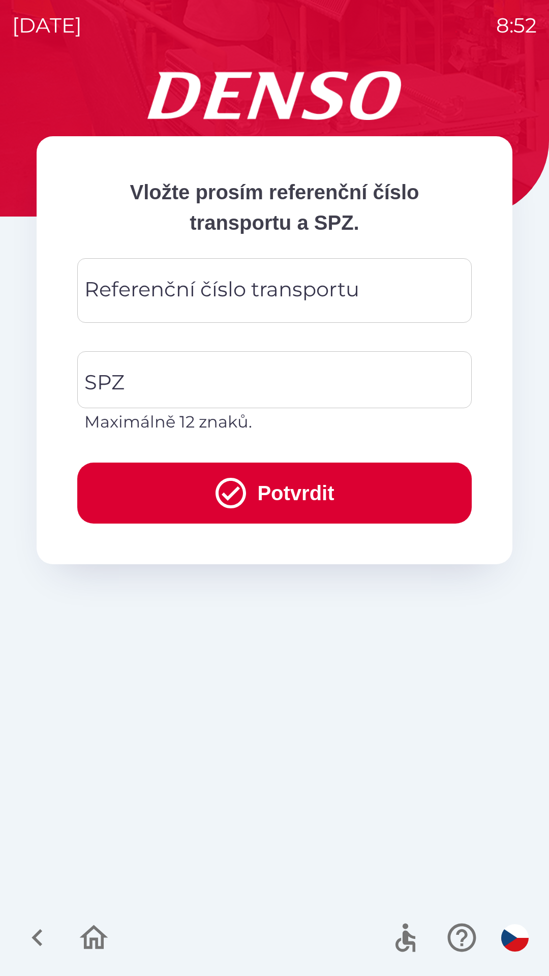
click at [296, 340] on div "SPZ SPZ Maximálně 12 znaků." at bounding box center [266, 390] width 411 height 111
click at [166, 352] on div "SPZ" at bounding box center [274, 379] width 394 height 57
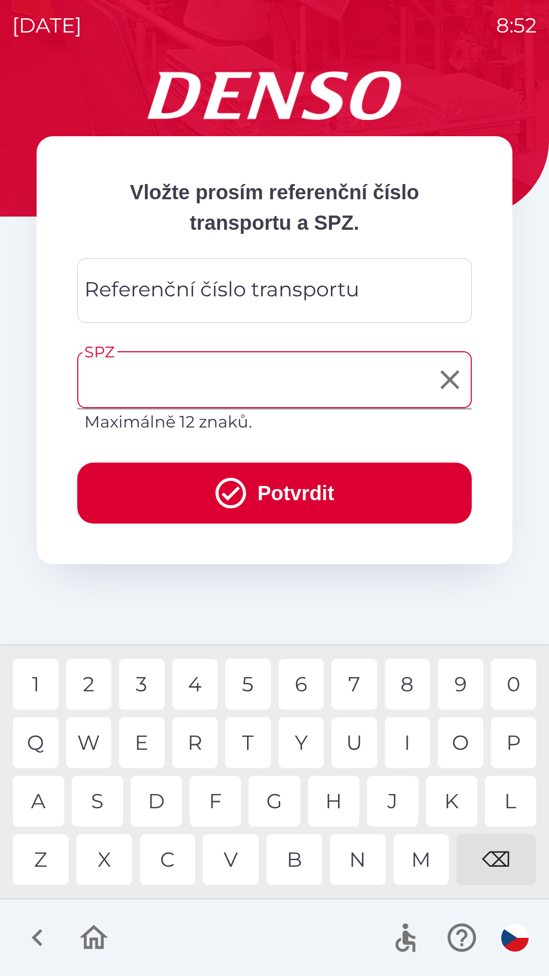
click at [179, 335] on div "SPZ SPZ Maximálně 12 znaků. 1 2 3 4 5 6 7 8 9 0 Q W E R T Y U I O P A S D F G H…" at bounding box center [266, 390] width 411 height 111
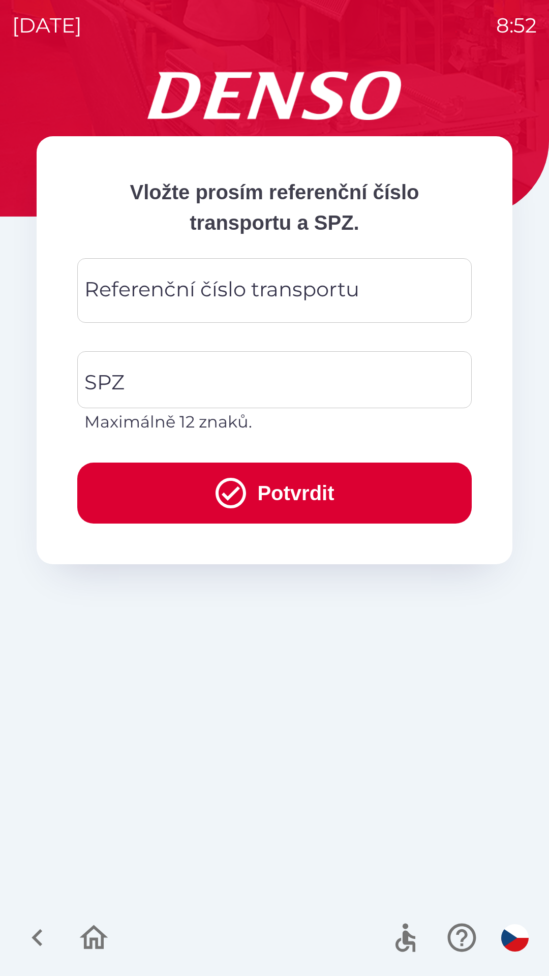
click at [301, 322] on div "Referenční číslo transportu" at bounding box center [274, 290] width 394 height 65
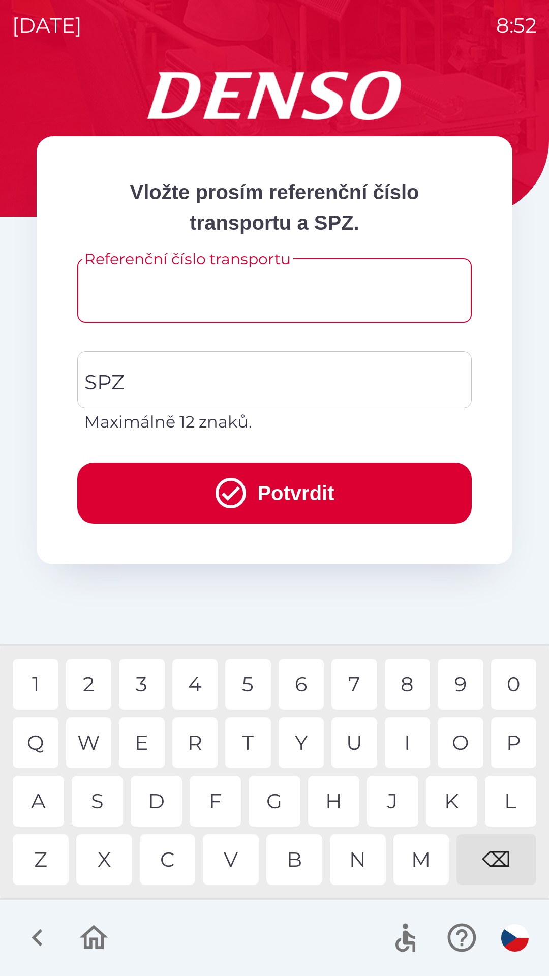
click at [322, 288] on input "Referenční číslo transportu" at bounding box center [274, 290] width 370 height 40
click at [318, 333] on div "Referenční číslo transportu Referenční číslo transportu 1 2 3 4 5 6 7 8 9 0 Q W…" at bounding box center [274, 296] width 394 height 77
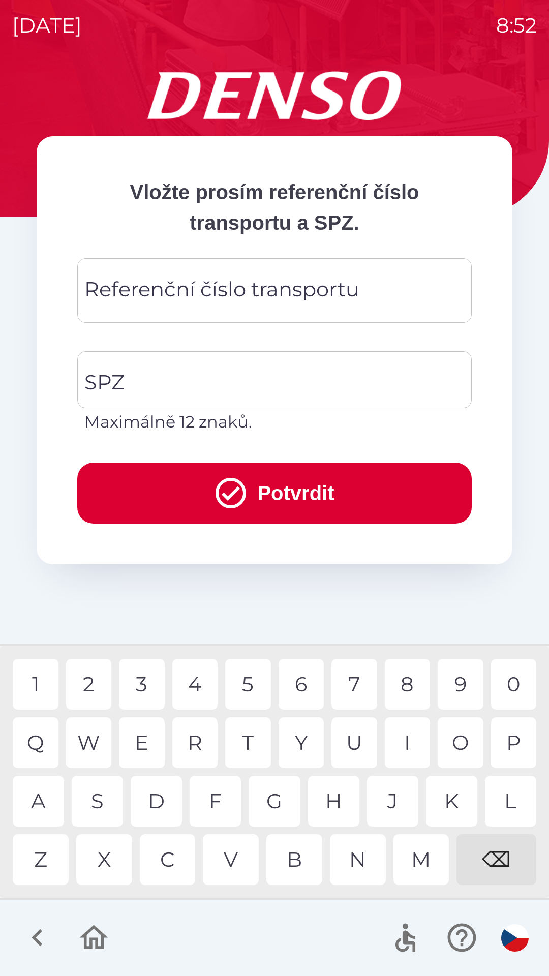
click at [327, 331] on div "Referenční číslo transportu Referenční číslo transportu 1 2 3 4 5 6 7 8 9 0 Q W…" at bounding box center [274, 296] width 394 height 77
click at [373, 293] on input "Referenční číslo transportu" at bounding box center [274, 290] width 370 height 40
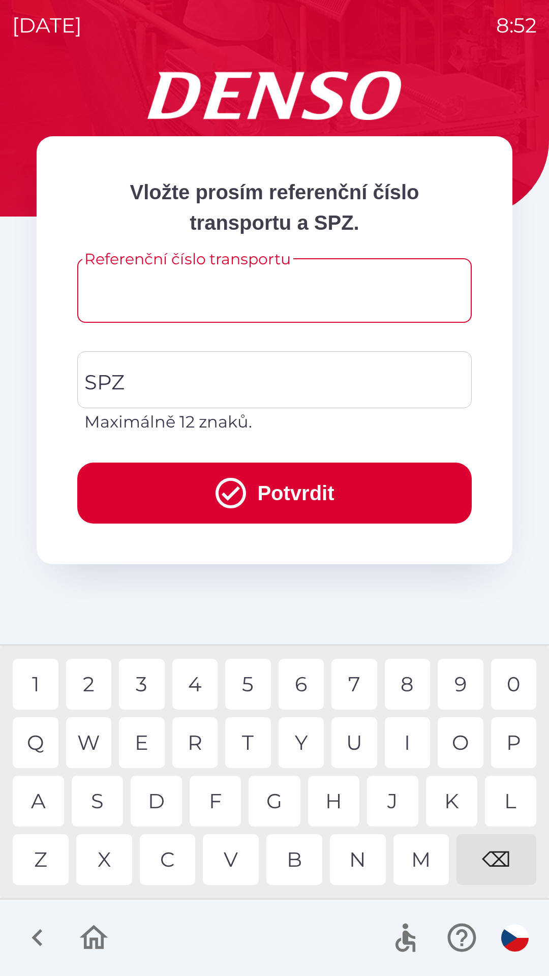
click at [137, 290] on input "Referenční číslo transportu" at bounding box center [274, 290] width 370 height 40
click at [133, 300] on input "Referenční číslo transportu" at bounding box center [274, 290] width 370 height 40
click at [139, 296] on input "Referenční číslo transportu" at bounding box center [274, 290] width 370 height 40
click at [443, 291] on input "Referenční číslo transportu" at bounding box center [274, 290] width 370 height 40
click at [444, 291] on input "Referenční číslo transportu" at bounding box center [274, 290] width 370 height 40
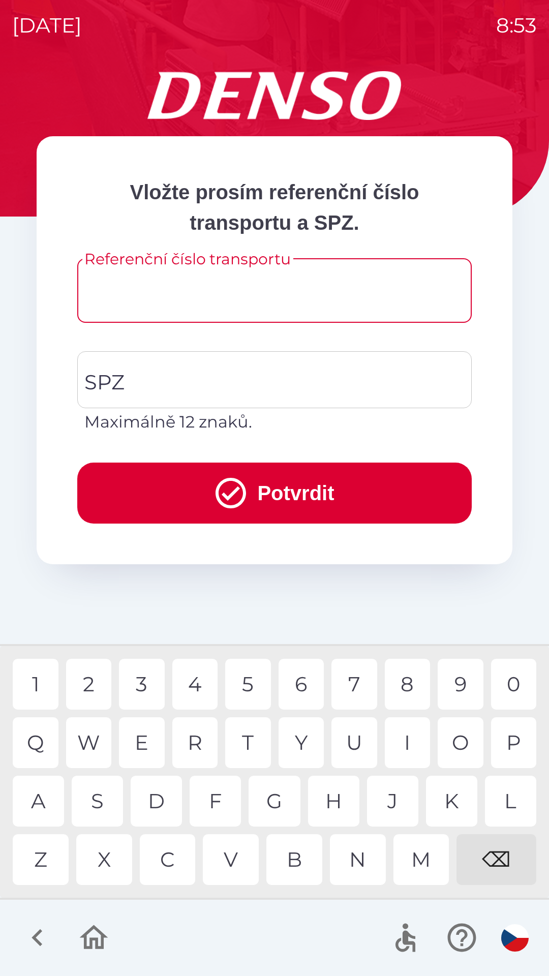
click at [451, 289] on input "Referenční číslo transportu" at bounding box center [274, 290] width 370 height 40
click at [383, 297] on input "Referenční číslo transportu" at bounding box center [274, 290] width 370 height 40
click at [306, 390] on input "SPZ" at bounding box center [267, 380] width 370 height 48
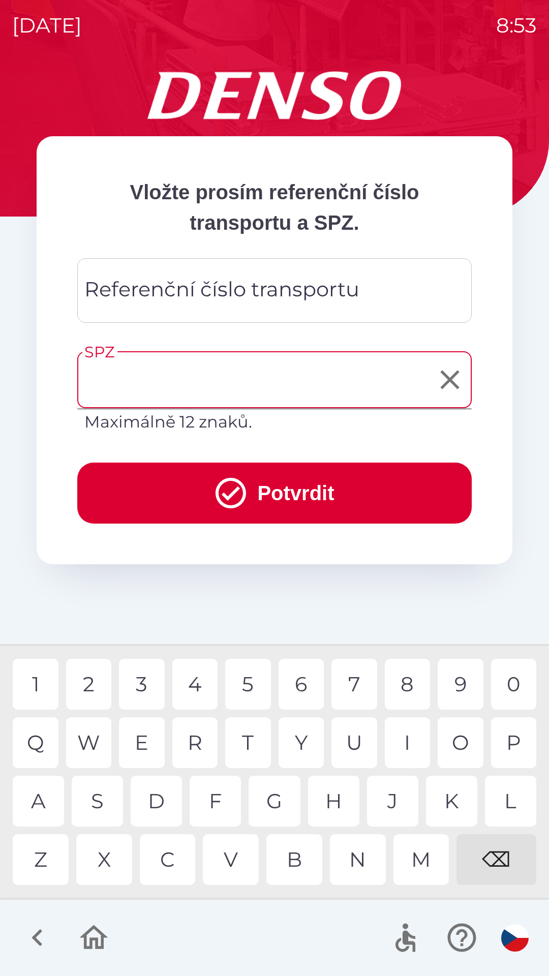
click at [456, 379] on icon "Clear" at bounding box center [450, 379] width 33 height 33
click at [285, 383] on input "SPZ" at bounding box center [274, 380] width 385 height 48
click at [240, 383] on input "SPZ" at bounding box center [274, 380] width 385 height 48
click at [269, 300] on div "Referenční číslo transportu Referenční číslo transportu" at bounding box center [274, 290] width 394 height 65
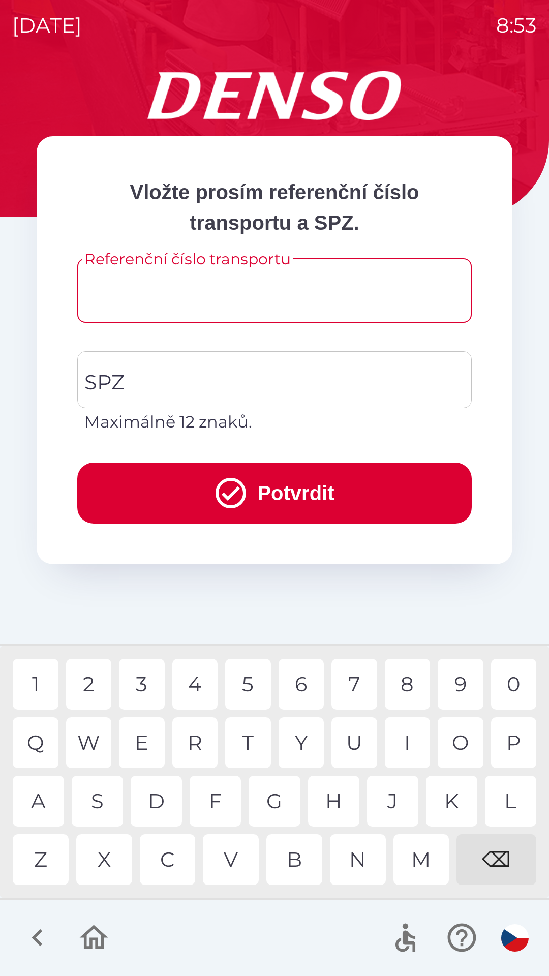
click at [325, 293] on input "Referenční číslo transportu" at bounding box center [274, 290] width 370 height 40
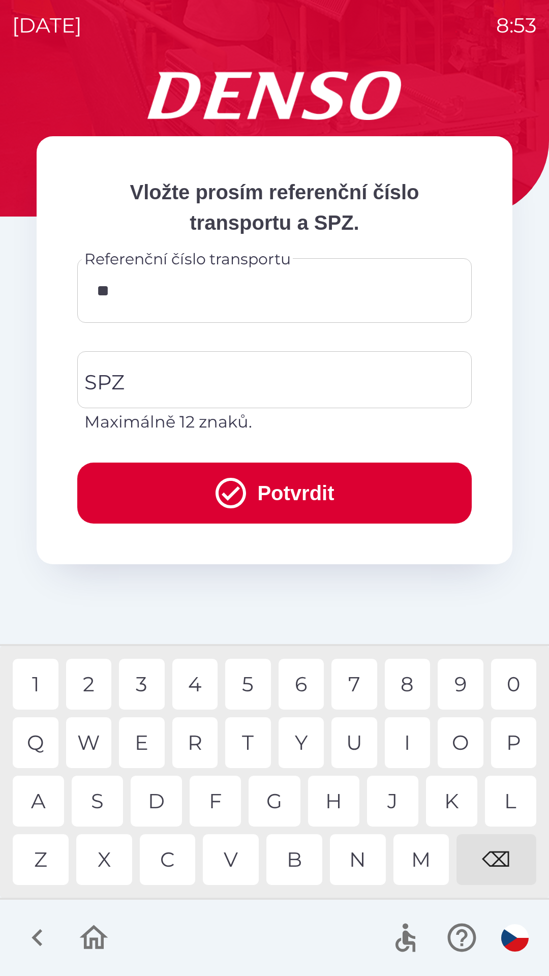
click at [490, 853] on div "⌫" at bounding box center [496, 859] width 80 height 51
click at [499, 858] on div "⌫" at bounding box center [496, 859] width 80 height 51
click at [105, 682] on div "2" at bounding box center [89, 684] width 46 height 51
click at [502, 860] on div "⌫" at bounding box center [496, 859] width 80 height 51
click at [94, 681] on div "2" at bounding box center [89, 684] width 46 height 51
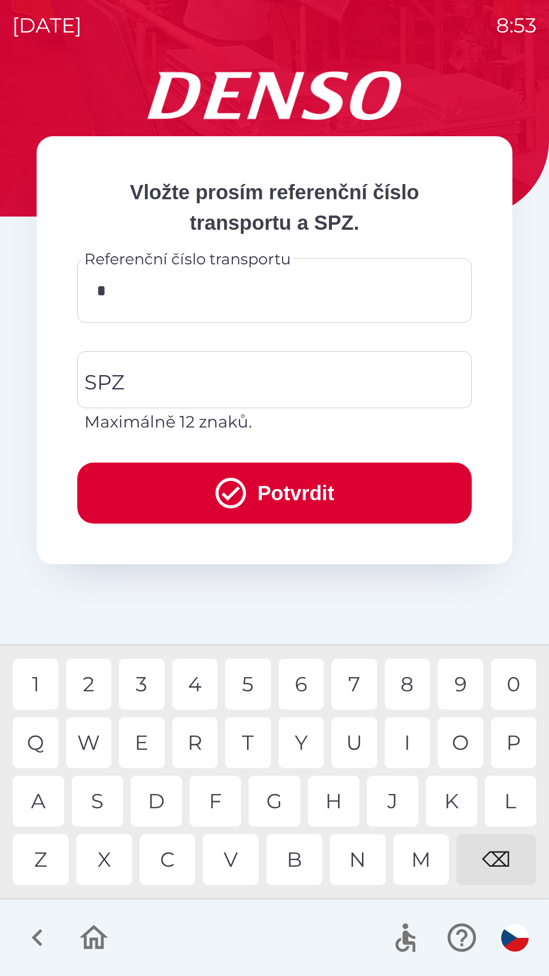
click at [502, 861] on div "⌫" at bounding box center [496, 859] width 80 height 51
click at [77, 684] on div "2" at bounding box center [89, 684] width 46 height 51
click at [500, 853] on div "⌫" at bounding box center [496, 859] width 80 height 51
click at [497, 854] on div "⌫" at bounding box center [496, 859] width 80 height 51
click at [498, 862] on div "⌫" at bounding box center [496, 859] width 80 height 51
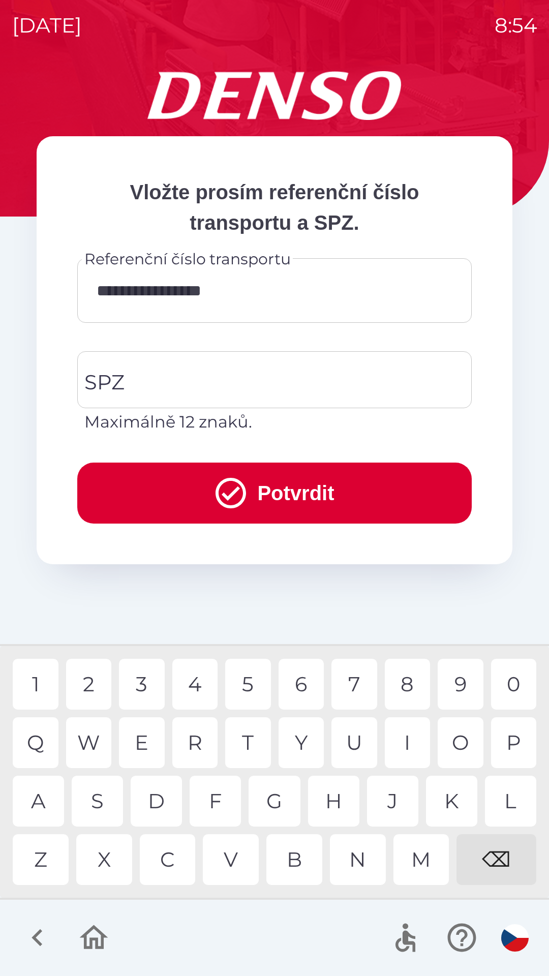
click at [500, 854] on div "⌫" at bounding box center [496, 859] width 80 height 51
click at [505, 846] on div "⌫" at bounding box center [496, 859] width 80 height 51
click at [498, 850] on div "⌫" at bounding box center [496, 859] width 80 height 51
click at [498, 852] on div "⌫" at bounding box center [496, 859] width 80 height 51
click at [499, 853] on div "⌫" at bounding box center [496, 859] width 80 height 51
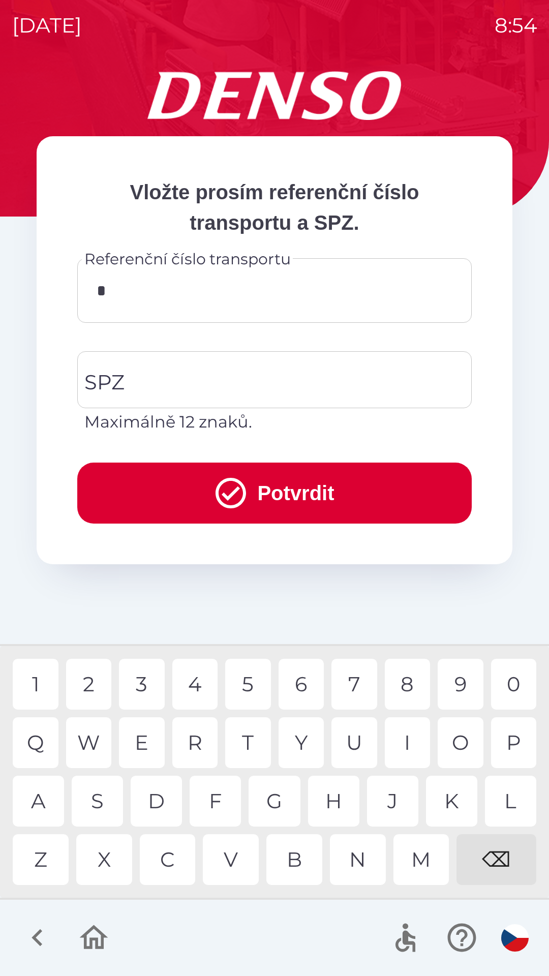
click at [60, 681] on div "1 2 3 4 5 6 7 8 9 0" at bounding box center [275, 684] width 524 height 51
click at [64, 692] on div "1 2 3 4 5 6 7 8 9 0" at bounding box center [275, 684] width 524 height 51
click at [512, 855] on div "⌫" at bounding box center [496, 859] width 80 height 51
click at [54, 681] on div "1" at bounding box center [36, 684] width 46 height 51
click at [407, 684] on div "8" at bounding box center [408, 684] width 46 height 51
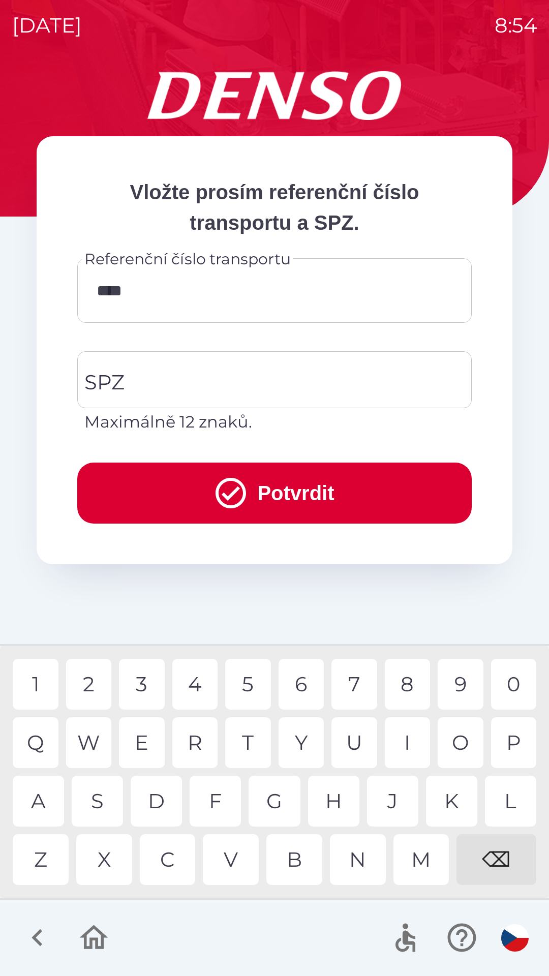
click at [357, 681] on div "7" at bounding box center [354, 684] width 46 height 51
click at [256, 682] on div "5" at bounding box center [248, 684] width 46 height 51
type input "********"
click at [460, 682] on div "9" at bounding box center [461, 684] width 46 height 51
click at [341, 495] on button "Potvrdit" at bounding box center [274, 493] width 394 height 61
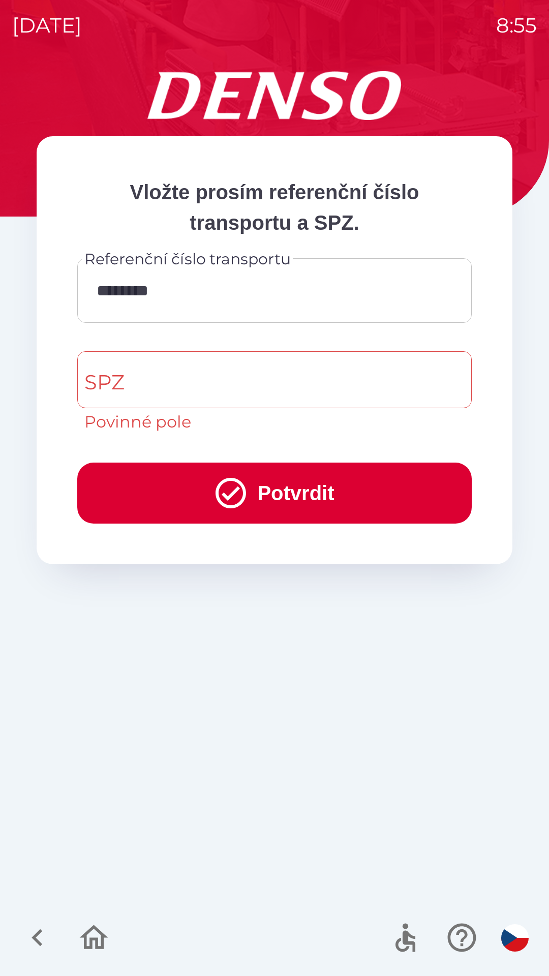
click at [297, 374] on input "SPZ" at bounding box center [274, 380] width 385 height 48
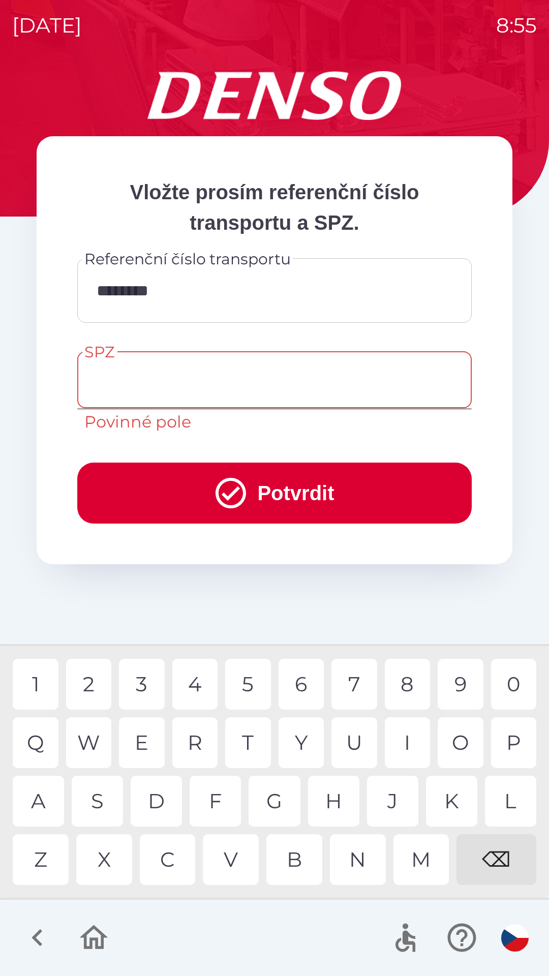
type input "*"
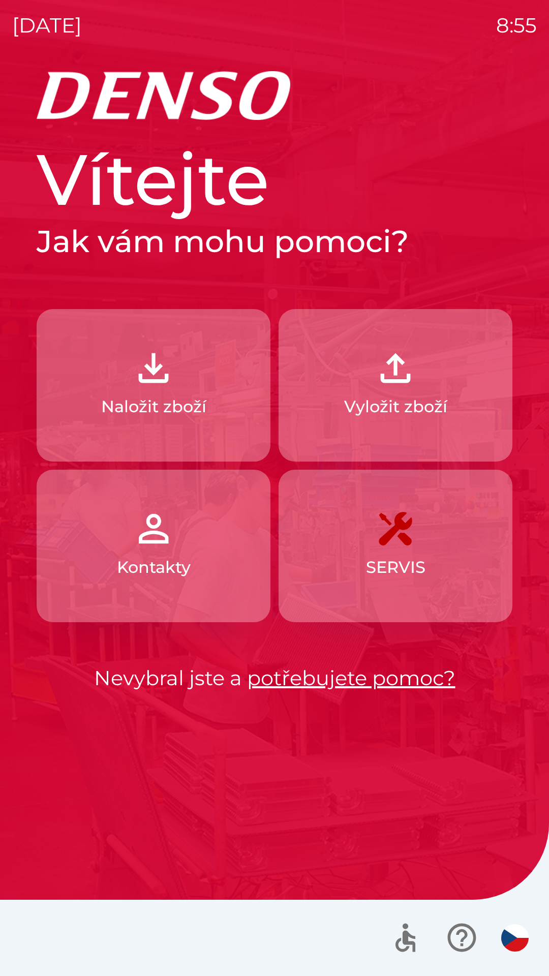
click at [204, 399] on p "Naložit zboží" at bounding box center [153, 406] width 105 height 24
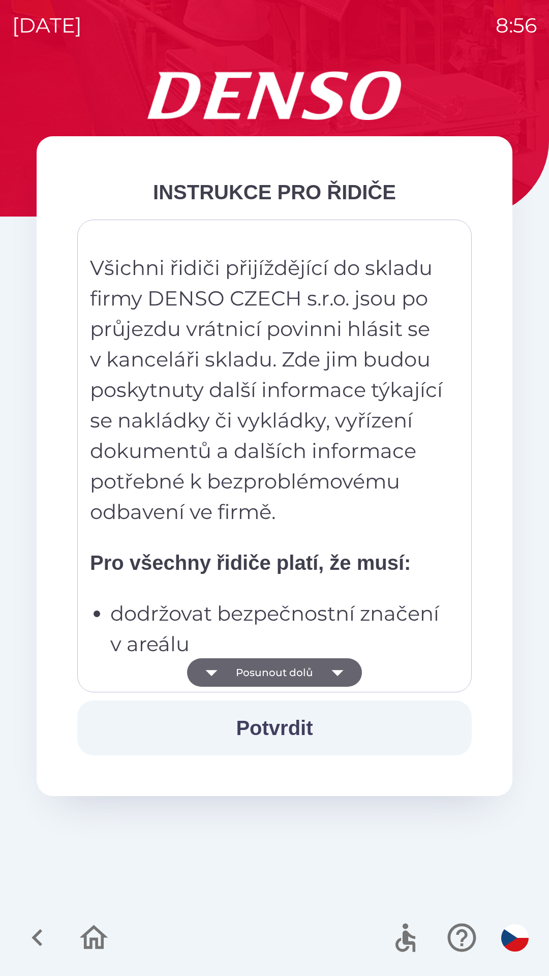
click at [299, 671] on button "Posunout dolů" at bounding box center [274, 672] width 175 height 28
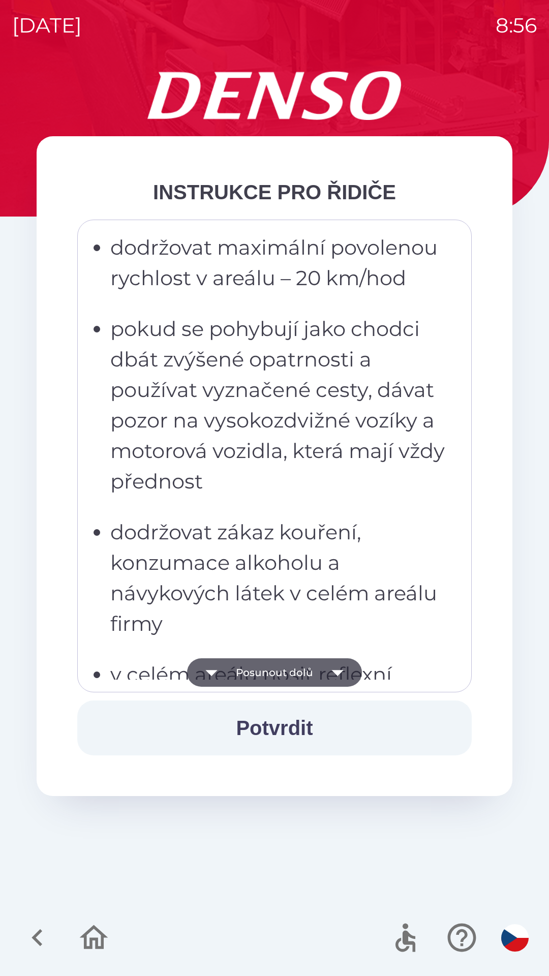
click at [321, 670] on button "Posunout dolů" at bounding box center [274, 672] width 175 height 28
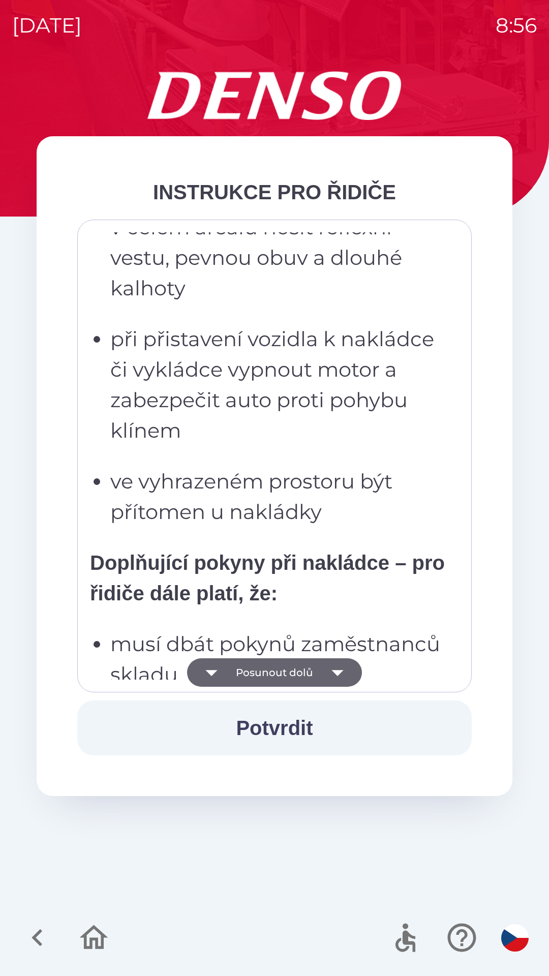
click at [320, 679] on button "Posunout dolů" at bounding box center [274, 672] width 175 height 28
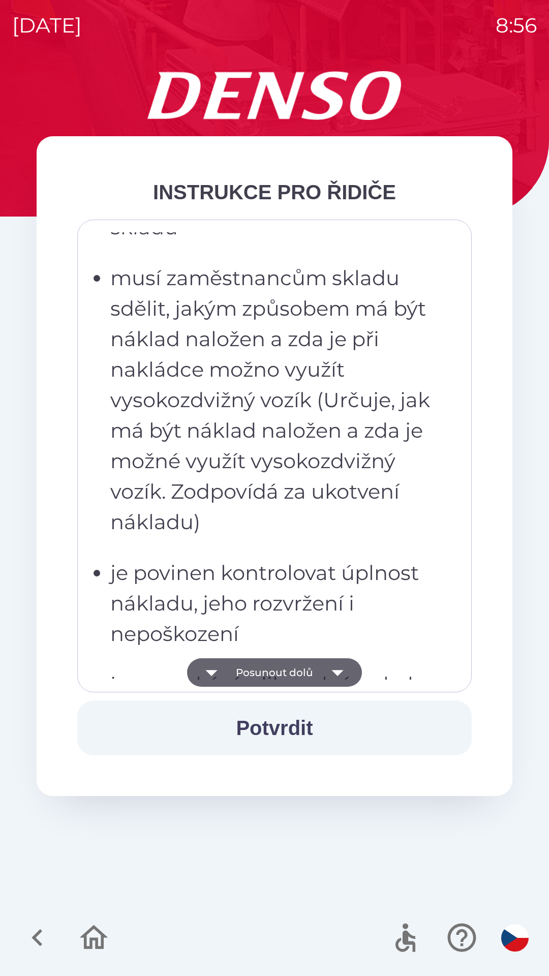
click at [329, 674] on icon "button" at bounding box center [337, 672] width 28 height 28
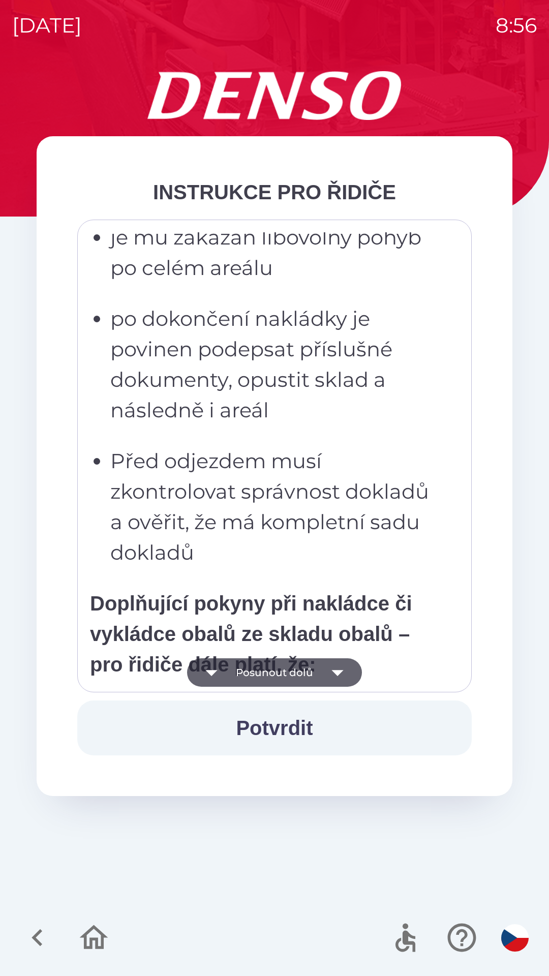
click at [337, 682] on icon "button" at bounding box center [337, 672] width 28 height 28
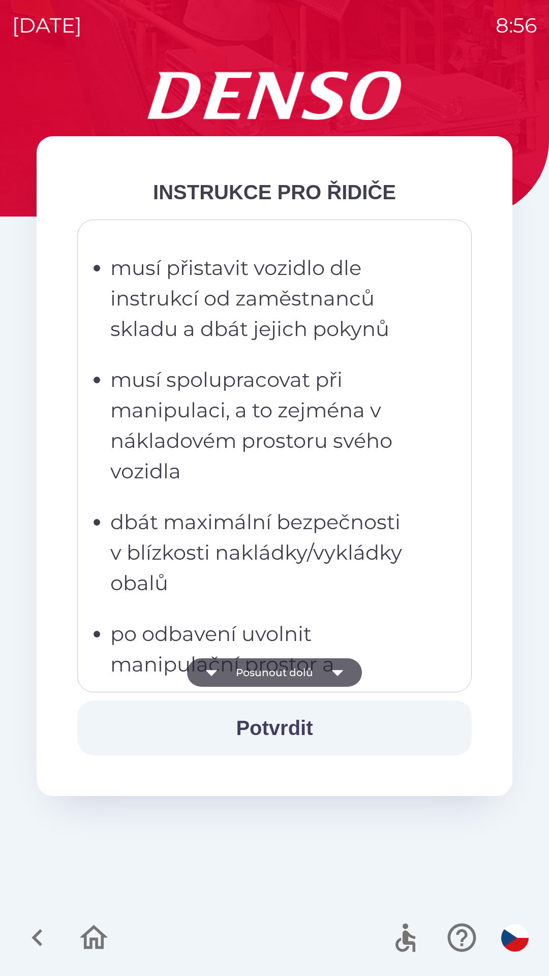
click at [342, 670] on icon "button" at bounding box center [337, 673] width 12 height 6
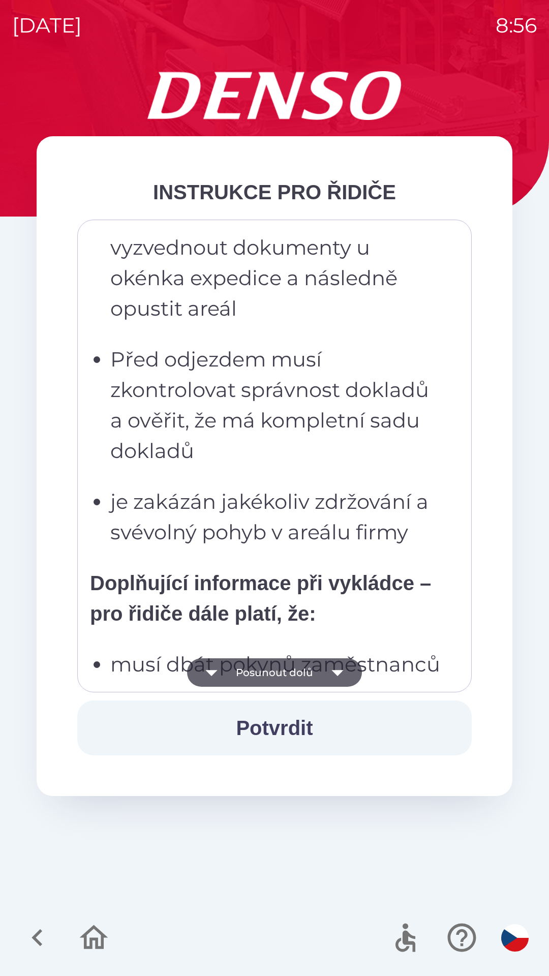
click at [337, 680] on icon "button" at bounding box center [337, 672] width 28 height 28
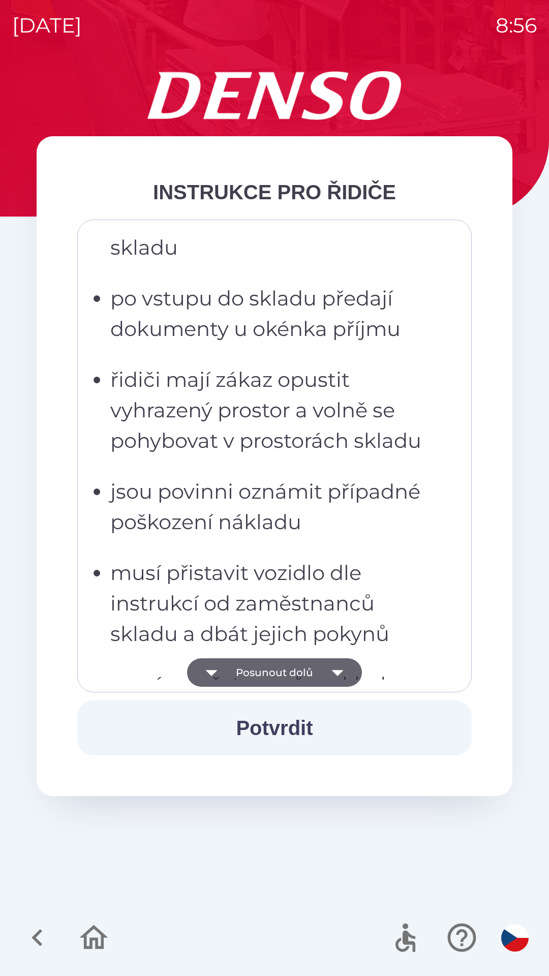
click at [339, 674] on icon "button" at bounding box center [337, 672] width 28 height 28
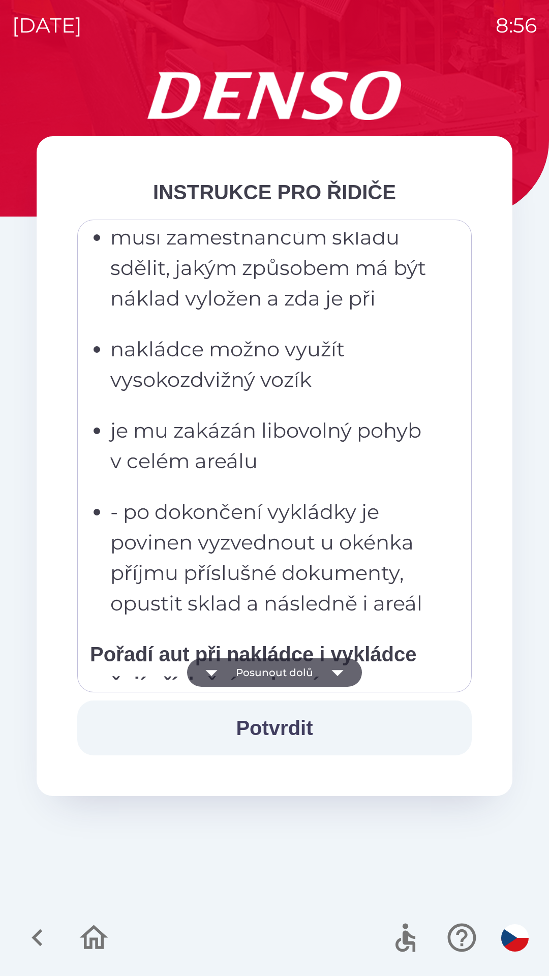
click at [337, 679] on icon "button" at bounding box center [337, 672] width 28 height 28
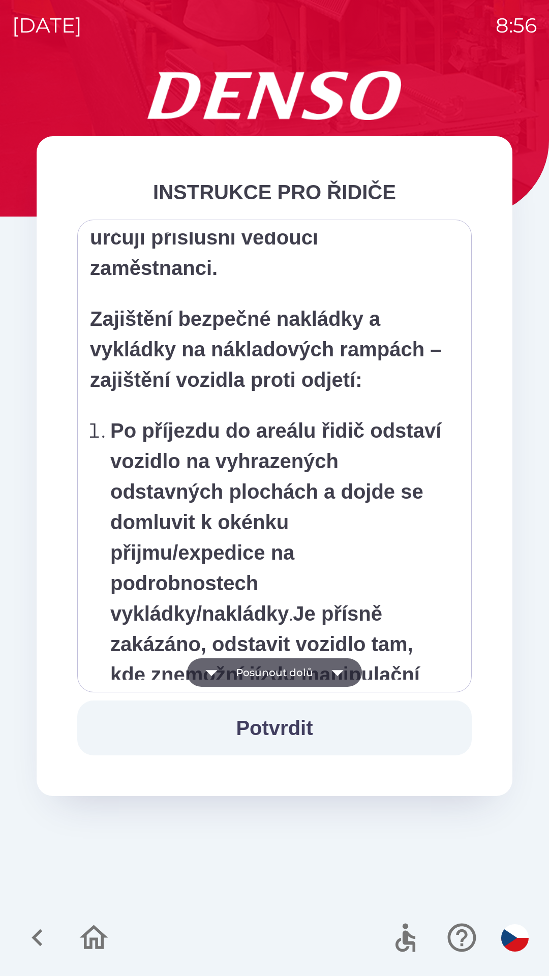
click at [336, 671] on icon "button" at bounding box center [337, 673] width 12 height 6
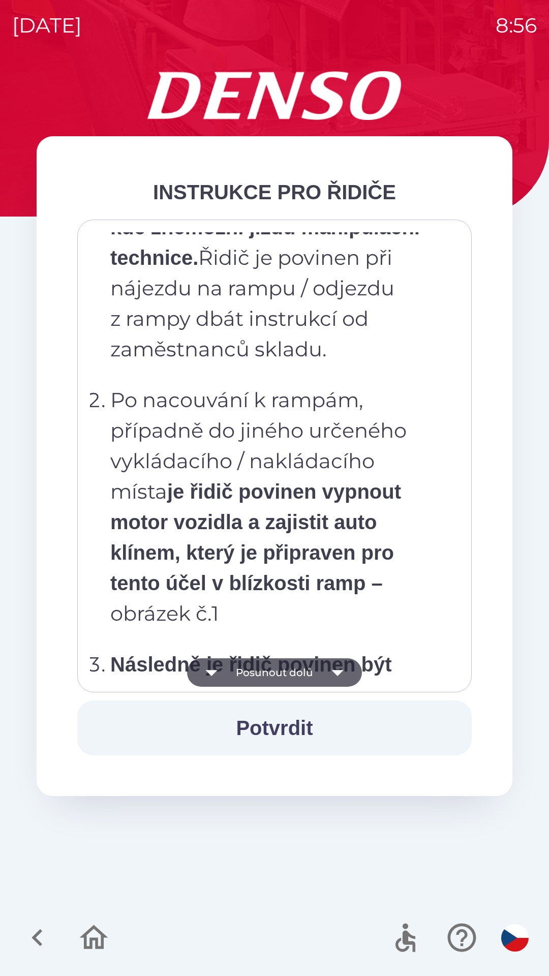
click at [329, 678] on icon "button" at bounding box center [337, 672] width 28 height 28
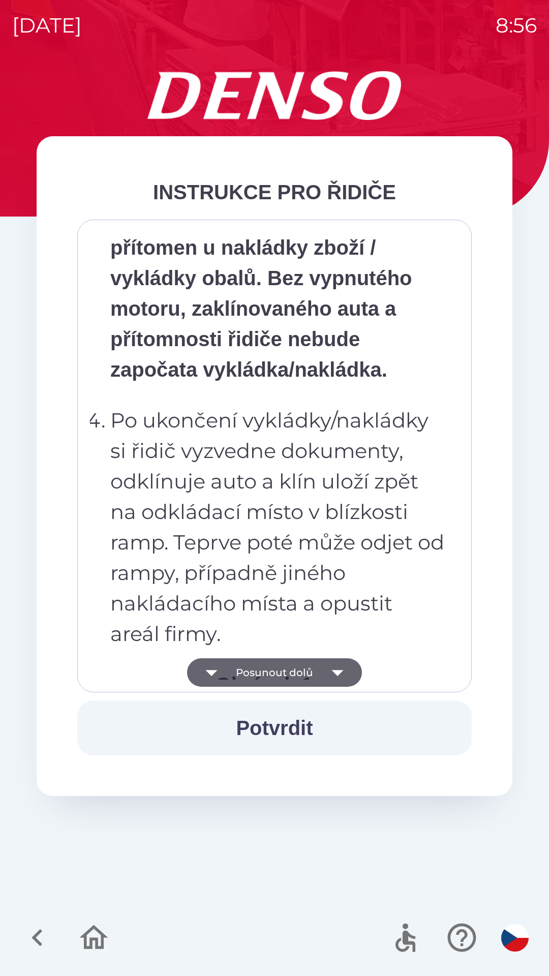
click at [333, 667] on icon "button" at bounding box center [337, 672] width 28 height 28
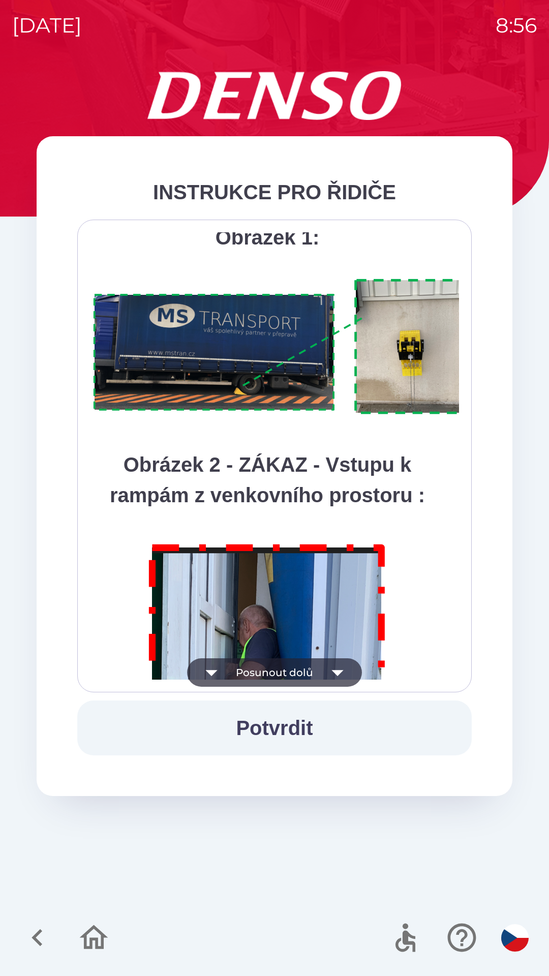
click at [334, 667] on icon "button" at bounding box center [337, 672] width 28 height 28
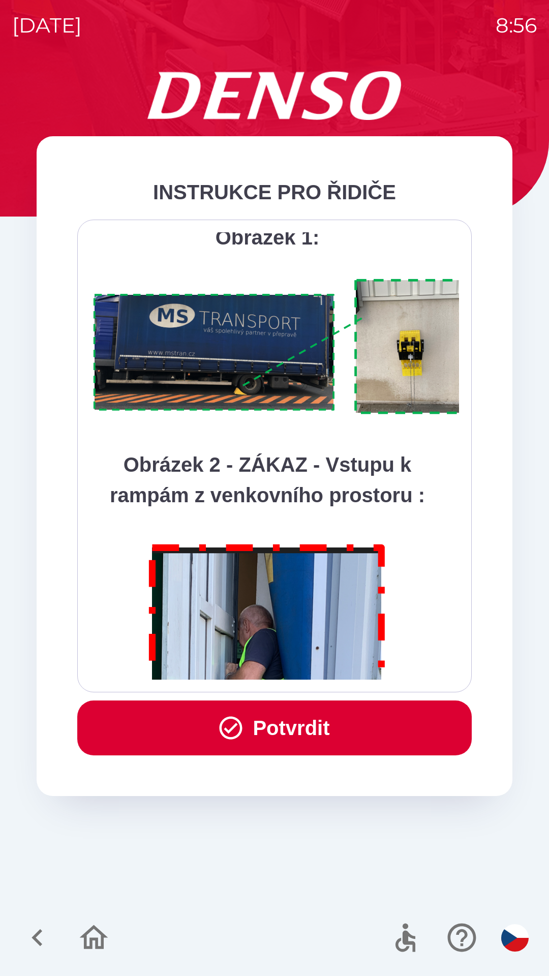
scroll to position [5712, 0]
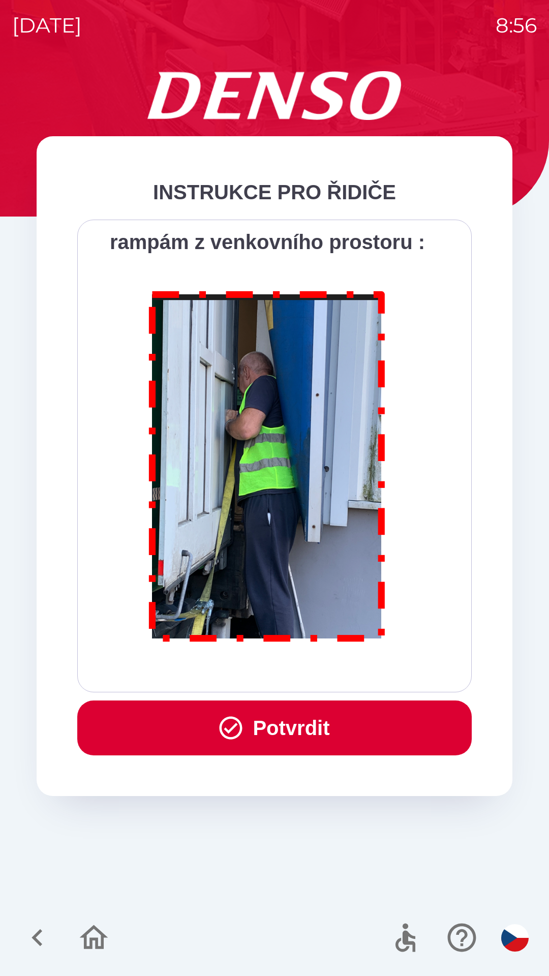
click at [330, 671] on div "Všichni řidiči přijíždějící do skladu firmy DENSO CZECH s.r.o. jsou po průjezdu…" at bounding box center [274, 455] width 369 height 447
click at [336, 668] on div "Všichni řidiči přijíždějící do skladu firmy DENSO CZECH s.r.o. jsou po průjezdu…" at bounding box center [274, 455] width 369 height 447
click at [309, 733] on button "Potvrdit" at bounding box center [274, 727] width 394 height 55
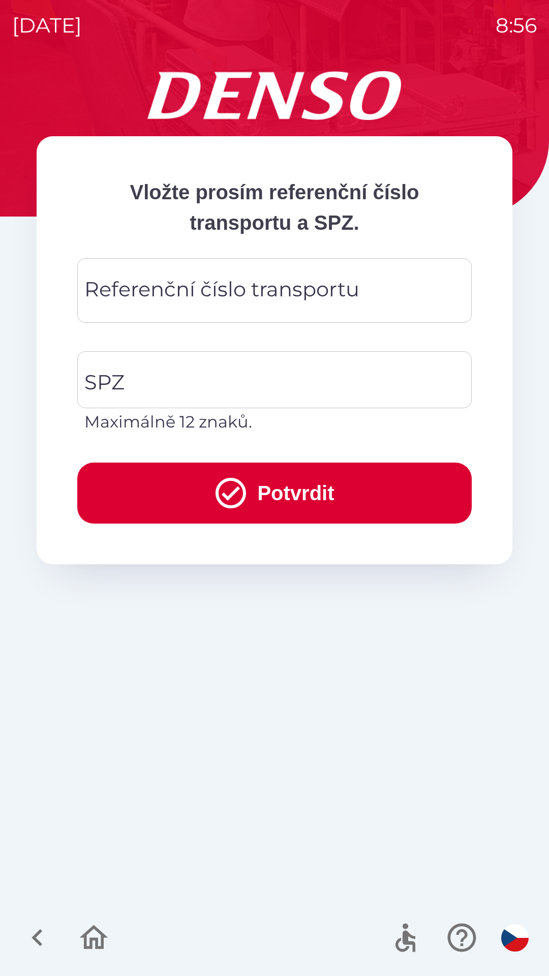
click at [329, 491] on button "Potvrdit" at bounding box center [274, 493] width 394 height 61
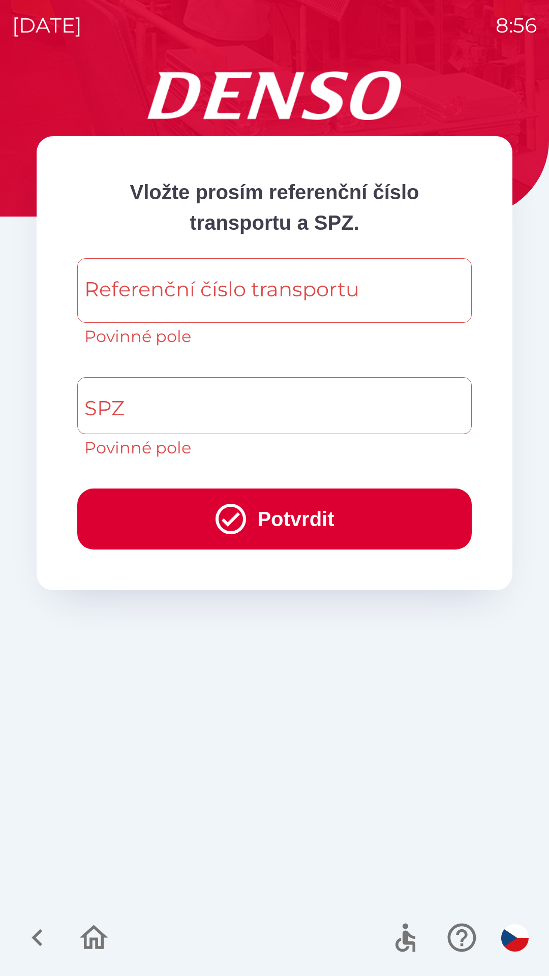
click at [306, 297] on div "Referenční číslo transportu Referenční číslo transportu Povinné pole" at bounding box center [274, 303] width 394 height 90
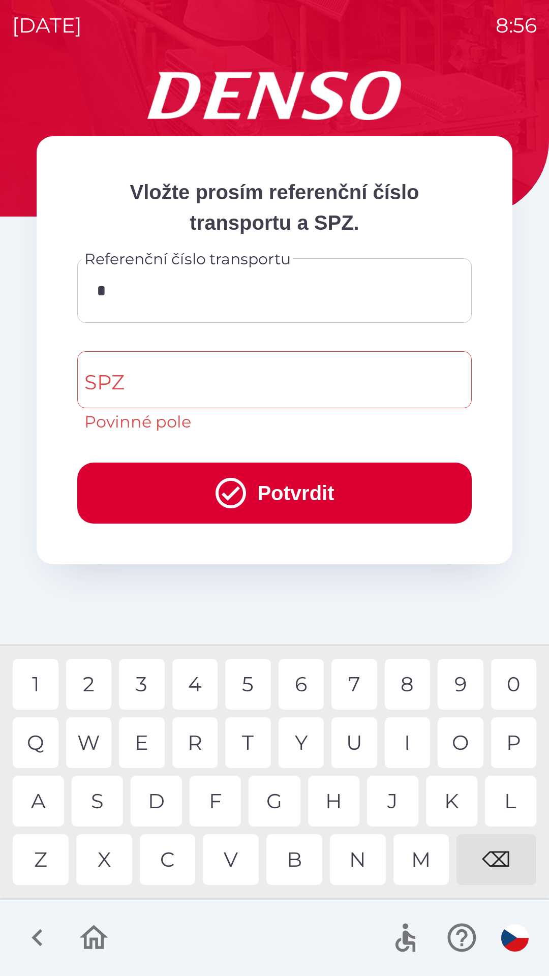
click at [495, 855] on div "⌫" at bounding box center [496, 859] width 80 height 51
click at [60, 675] on div "1 2 3 4 5 6 7 8 9 0" at bounding box center [275, 684] width 524 height 51
click at [61, 684] on div "1 2 3 4 5 6 7 8 9 0" at bounding box center [275, 684] width 524 height 51
click at [42, 687] on div "1" at bounding box center [36, 684] width 46 height 51
click at [412, 684] on div "8" at bounding box center [408, 684] width 46 height 51
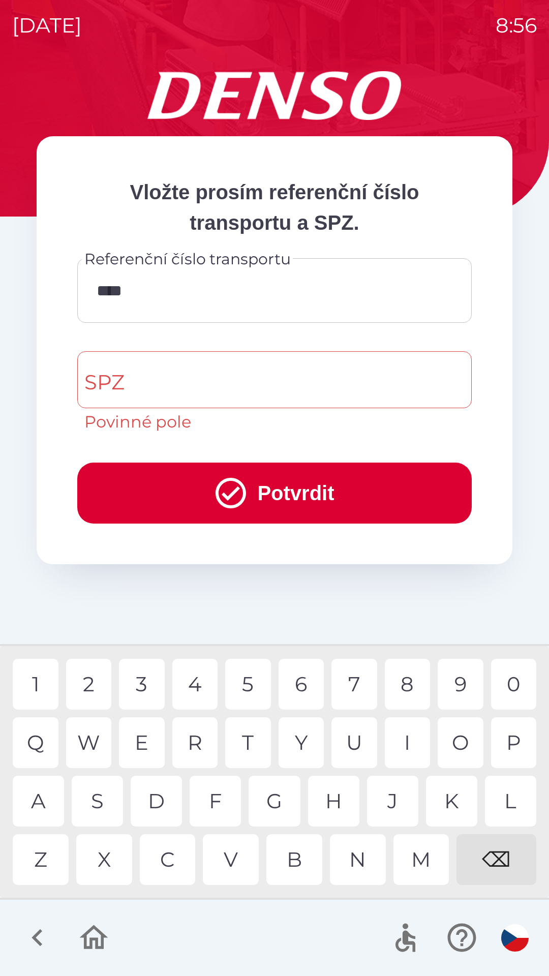
click at [356, 679] on div "7" at bounding box center [354, 684] width 46 height 51
click at [411, 685] on div "8" at bounding box center [408, 684] width 46 height 51
type input "********"
click at [464, 681] on div "9" at bounding box center [461, 684] width 46 height 51
click at [355, 499] on button "Potvrdit" at bounding box center [274, 493] width 394 height 61
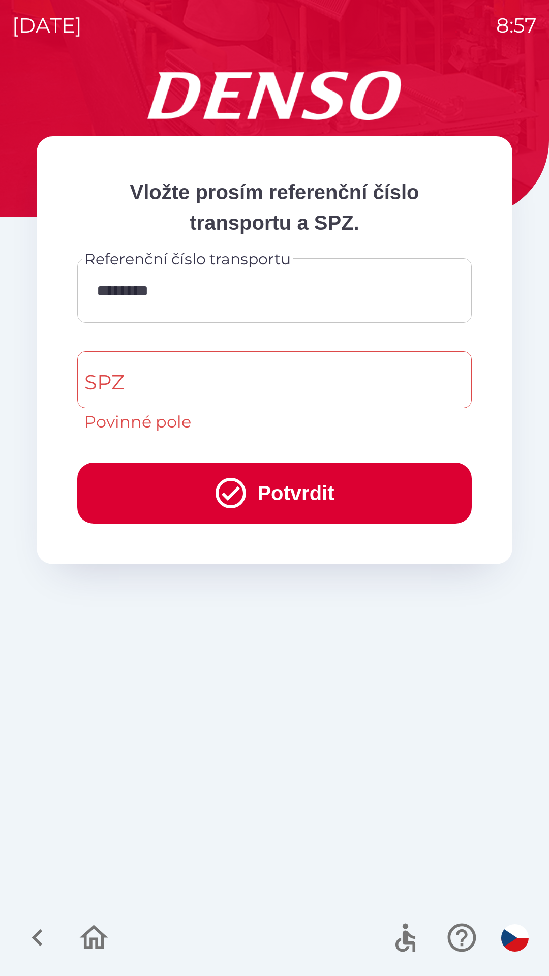
click at [323, 488] on button "Potvrdit" at bounding box center [274, 493] width 394 height 61
click at [230, 382] on input "SPZ" at bounding box center [267, 380] width 370 height 48
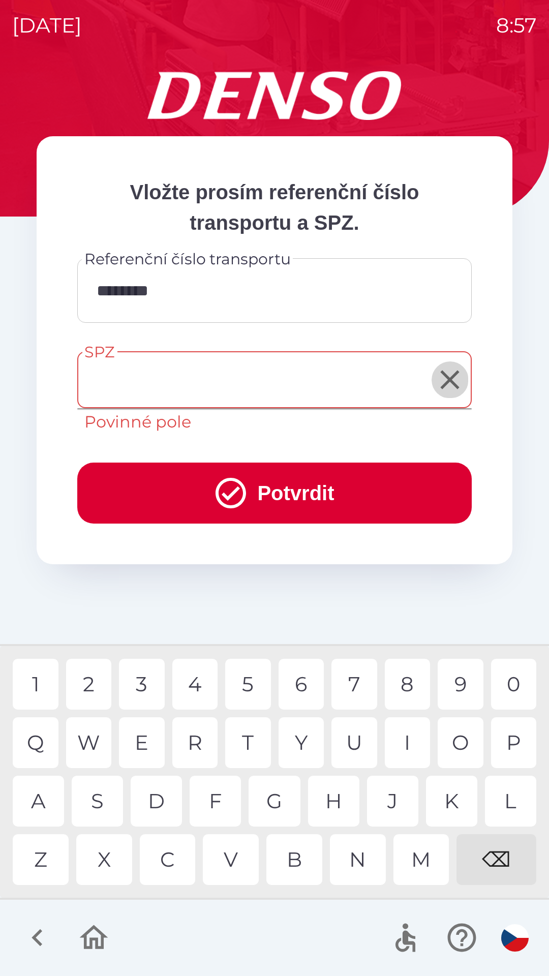
click at [453, 377] on icon "Clear" at bounding box center [449, 379] width 19 height 19
click at [42, 803] on div "A" at bounding box center [38, 801] width 51 height 51
click at [38, 802] on div "A" at bounding box center [38, 801] width 51 height 51
click at [90, 682] on div "2" at bounding box center [89, 684] width 46 height 51
type input "*******"
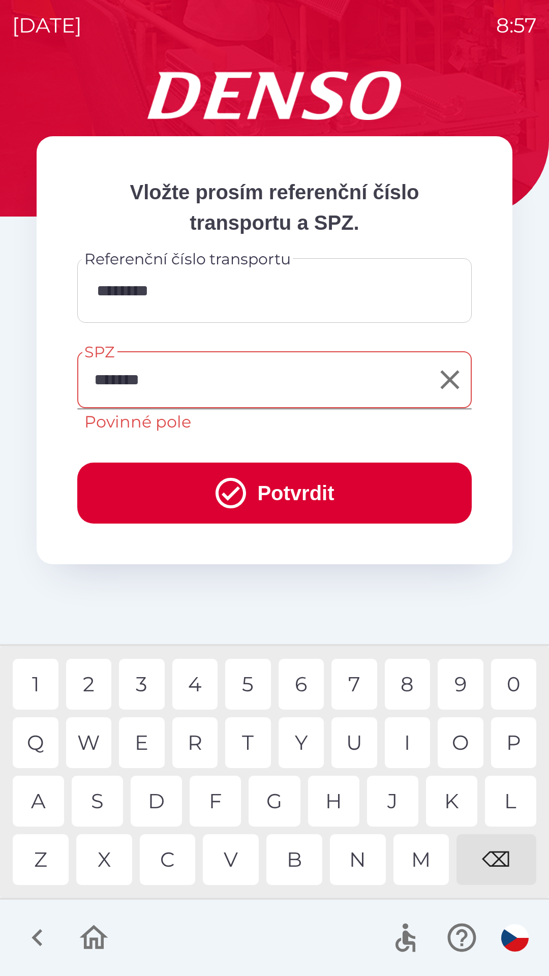
click at [370, 499] on button "Potvrdit" at bounding box center [274, 493] width 394 height 61
